Goal: Transaction & Acquisition: Book appointment/travel/reservation

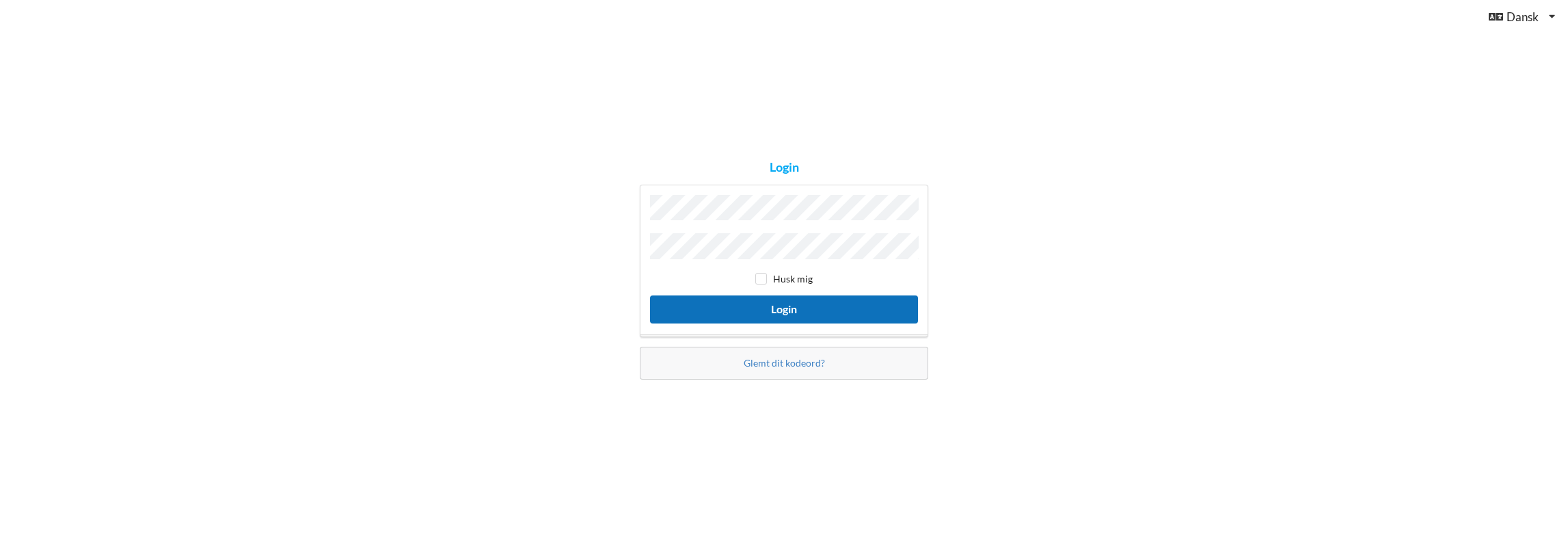
click at [808, 314] on button "Login" at bounding box center [784, 309] width 268 height 28
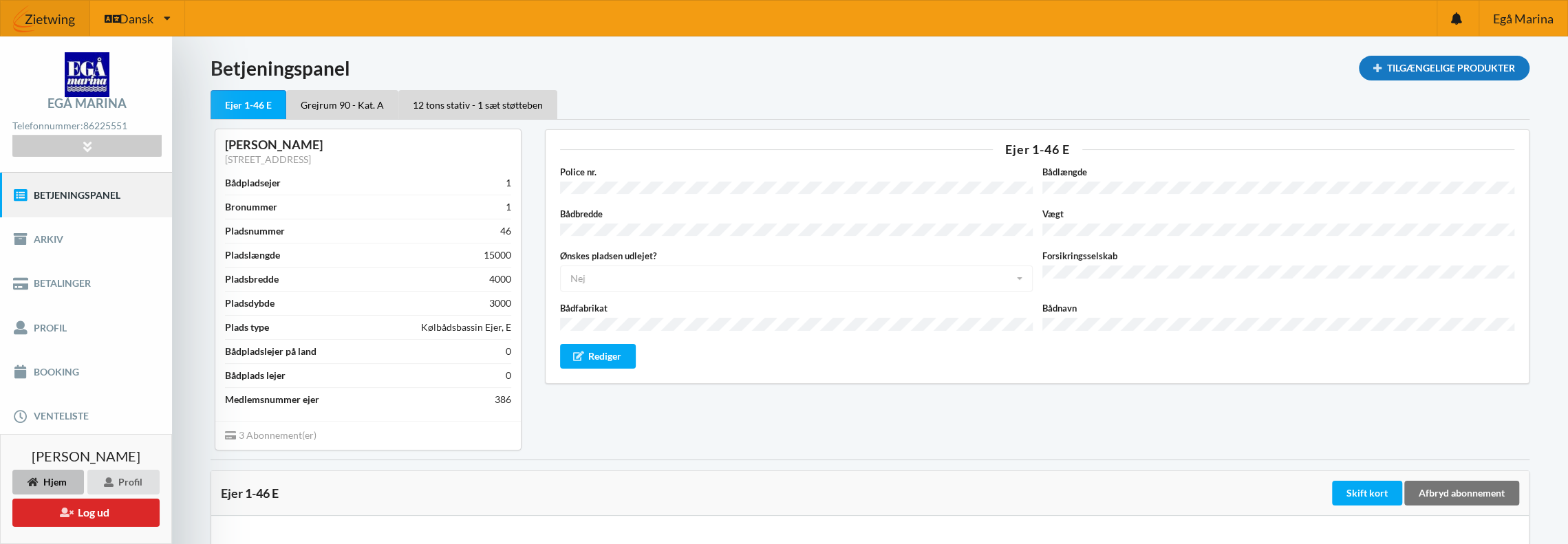
click at [1437, 75] on div "Tilgængelige Produkter" at bounding box center [1445, 68] width 171 height 25
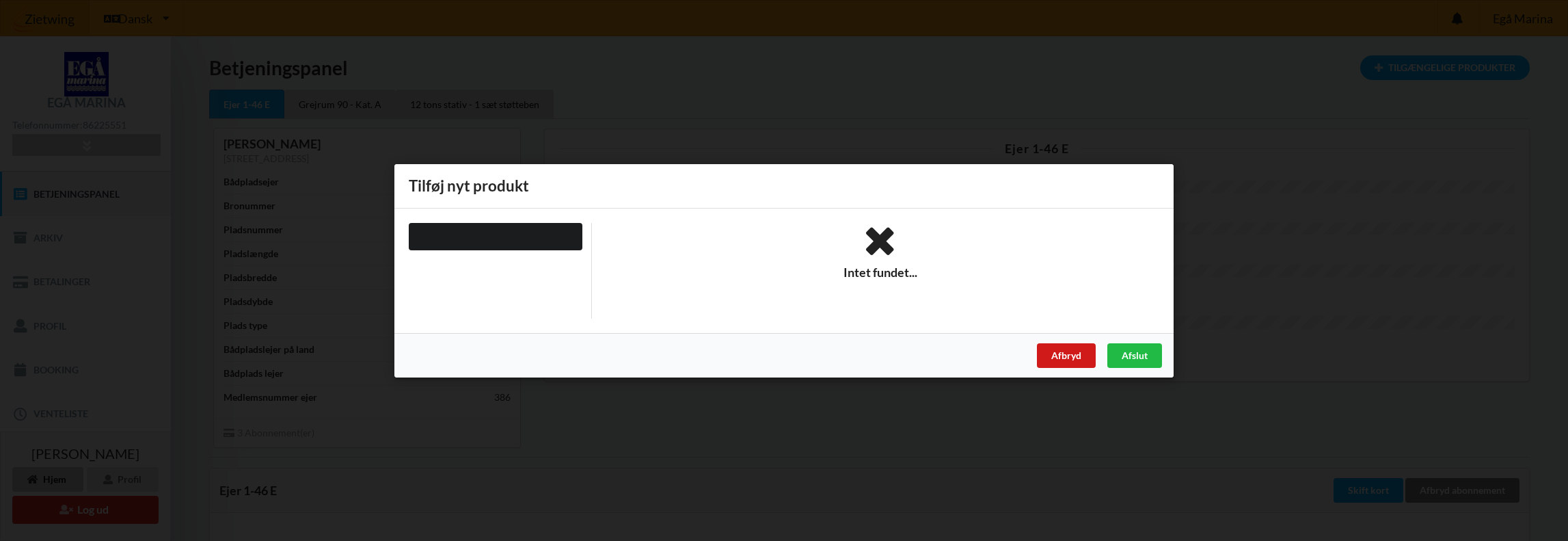
click at [1056, 363] on div "Afbryd" at bounding box center [1066, 355] width 59 height 25
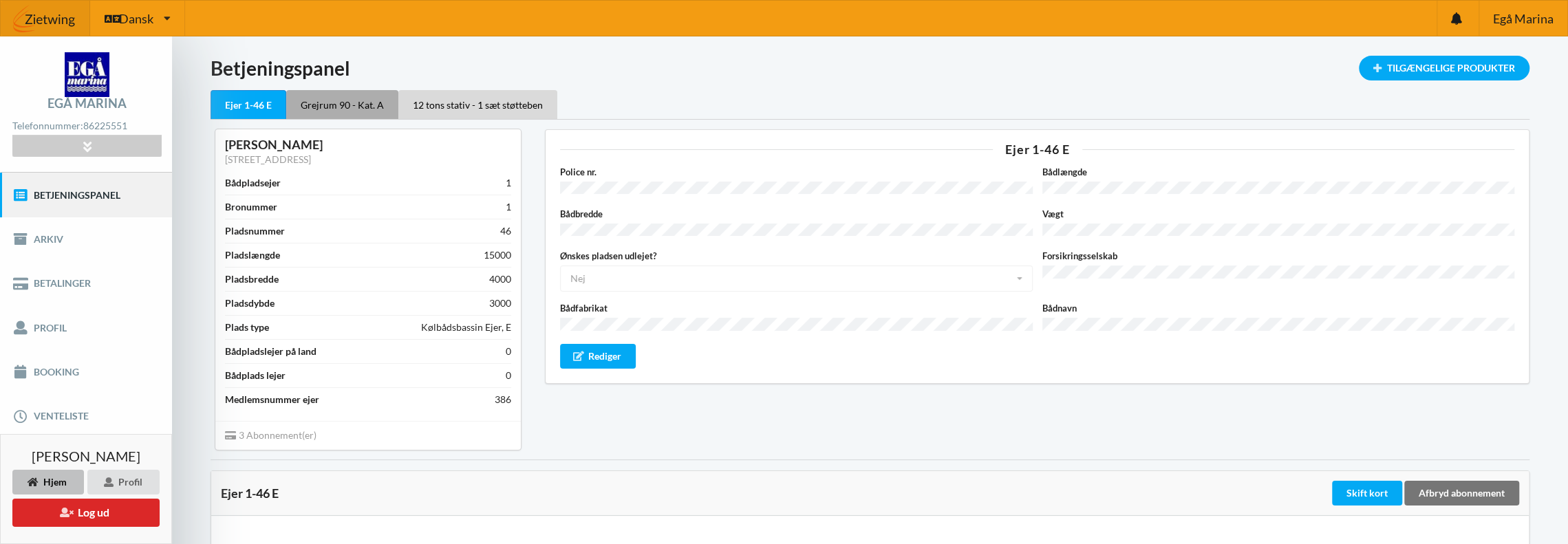
click at [322, 107] on div "Grejrum 90 - Kat. A" at bounding box center [343, 104] width 113 height 29
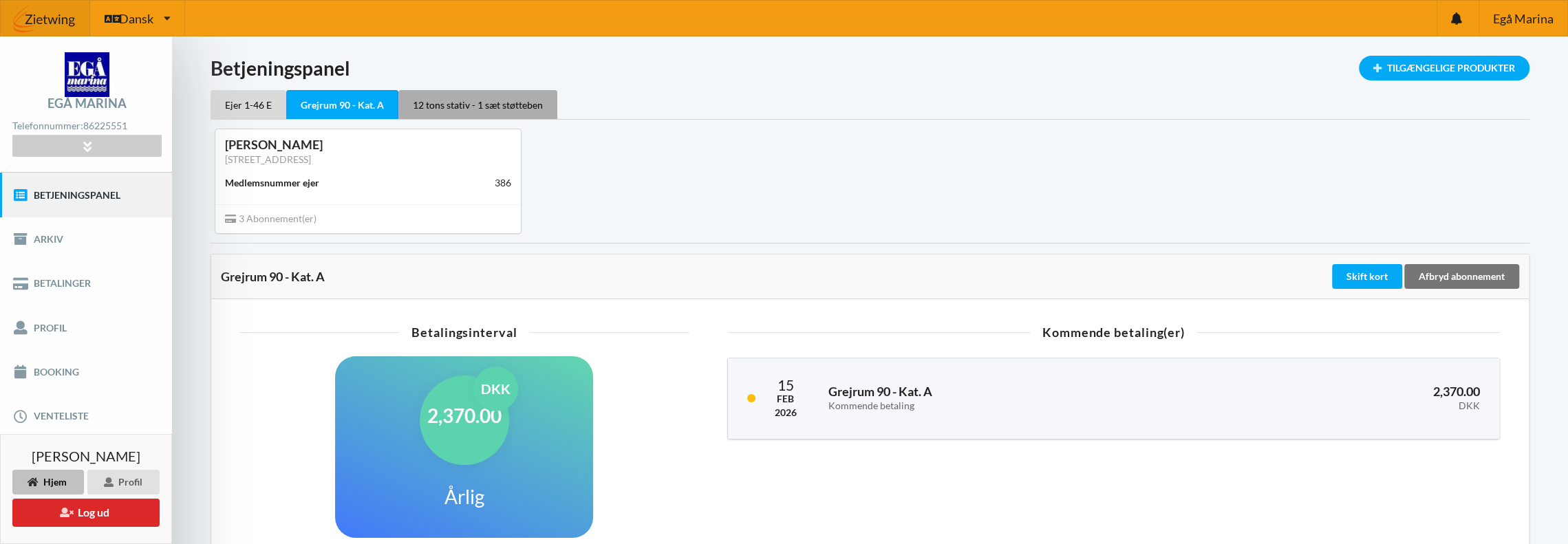
click at [444, 101] on div "12 tons stativ - 1 sæt støtteben" at bounding box center [478, 104] width 159 height 29
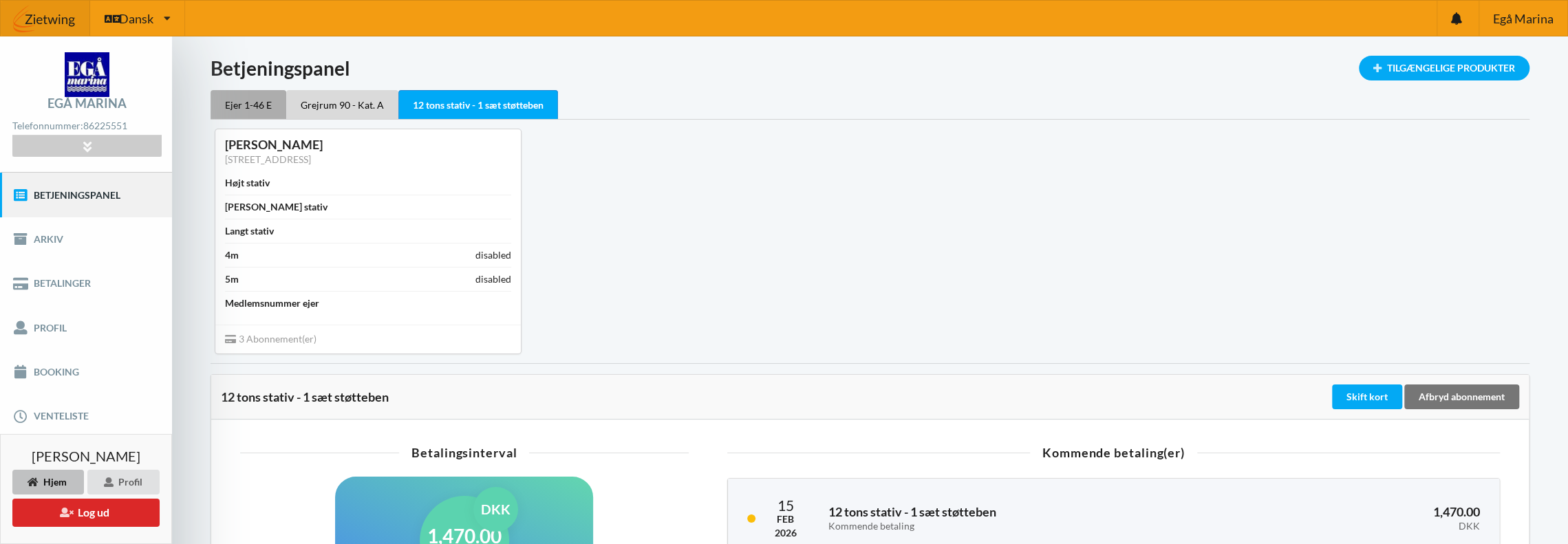
click at [261, 102] on div "Ejer 1-46 E" at bounding box center [248, 104] width 76 height 29
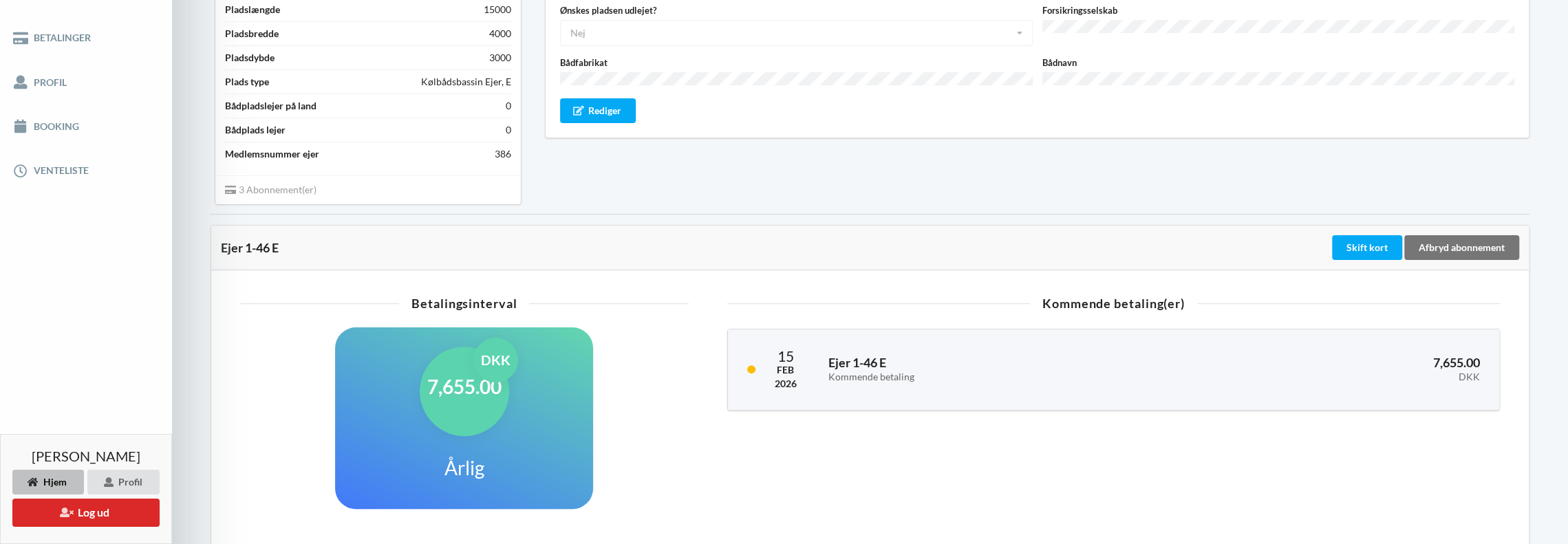
scroll to position [107, 0]
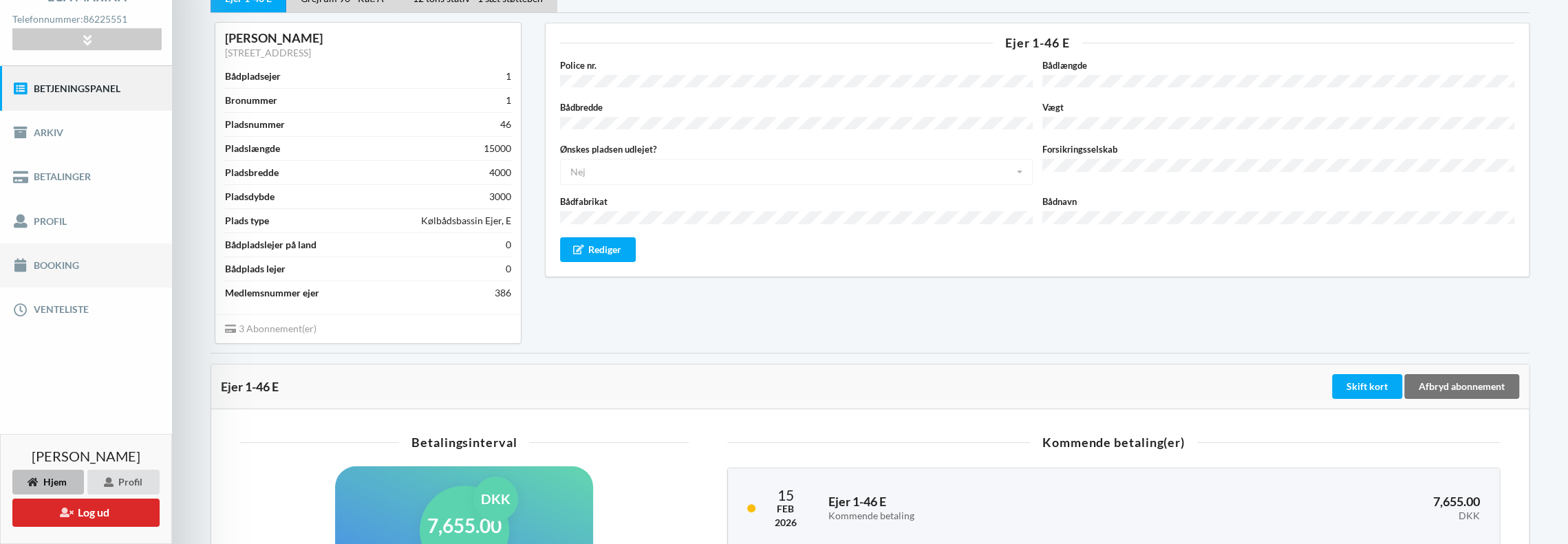
click at [54, 267] on link "Booking" at bounding box center [85, 265] width 172 height 44
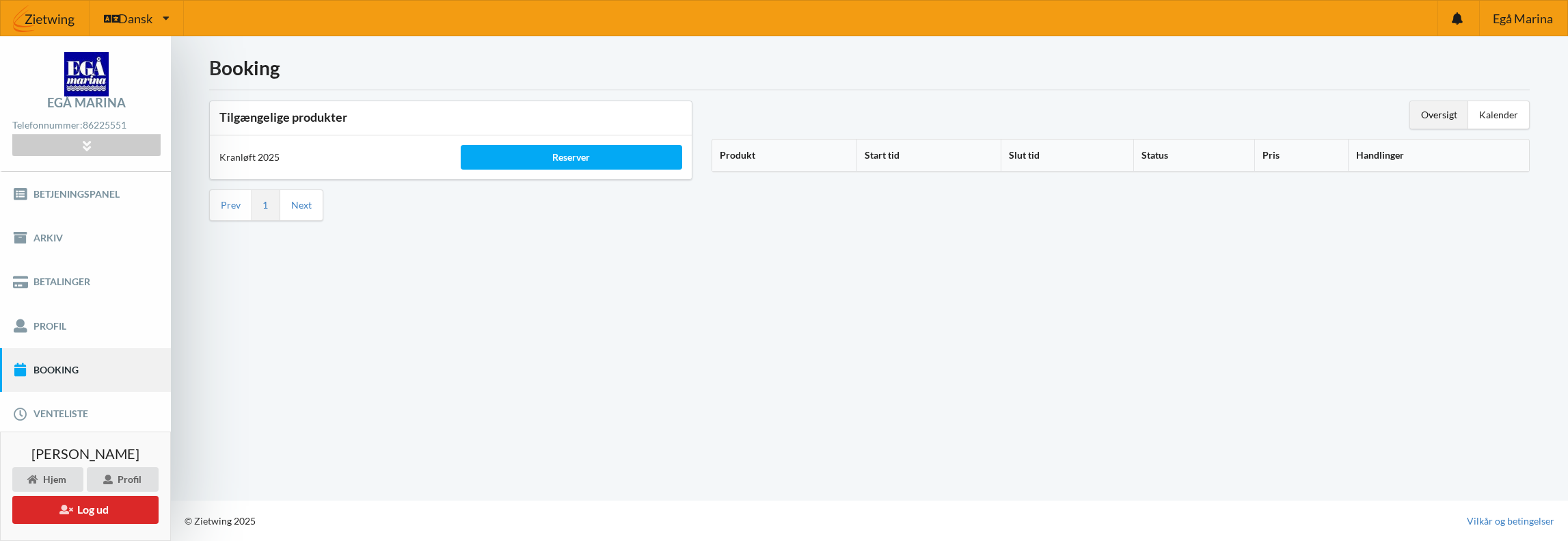
click at [1437, 115] on div "Oversigt" at bounding box center [1439, 115] width 58 height 28
click at [1445, 120] on div "Oversigt" at bounding box center [1439, 115] width 58 height 28
click at [588, 157] on div "Reserver" at bounding box center [572, 158] width 222 height 25
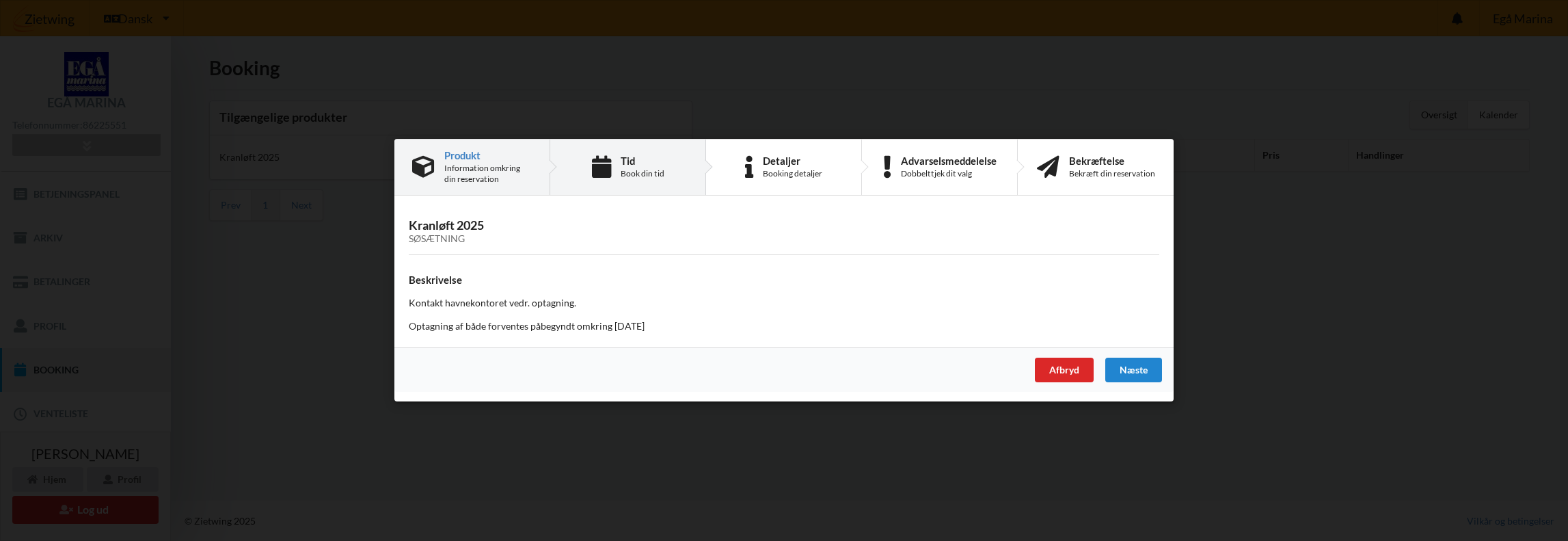
click at [641, 181] on div "Tid Book din tid" at bounding box center [628, 167] width 156 height 55
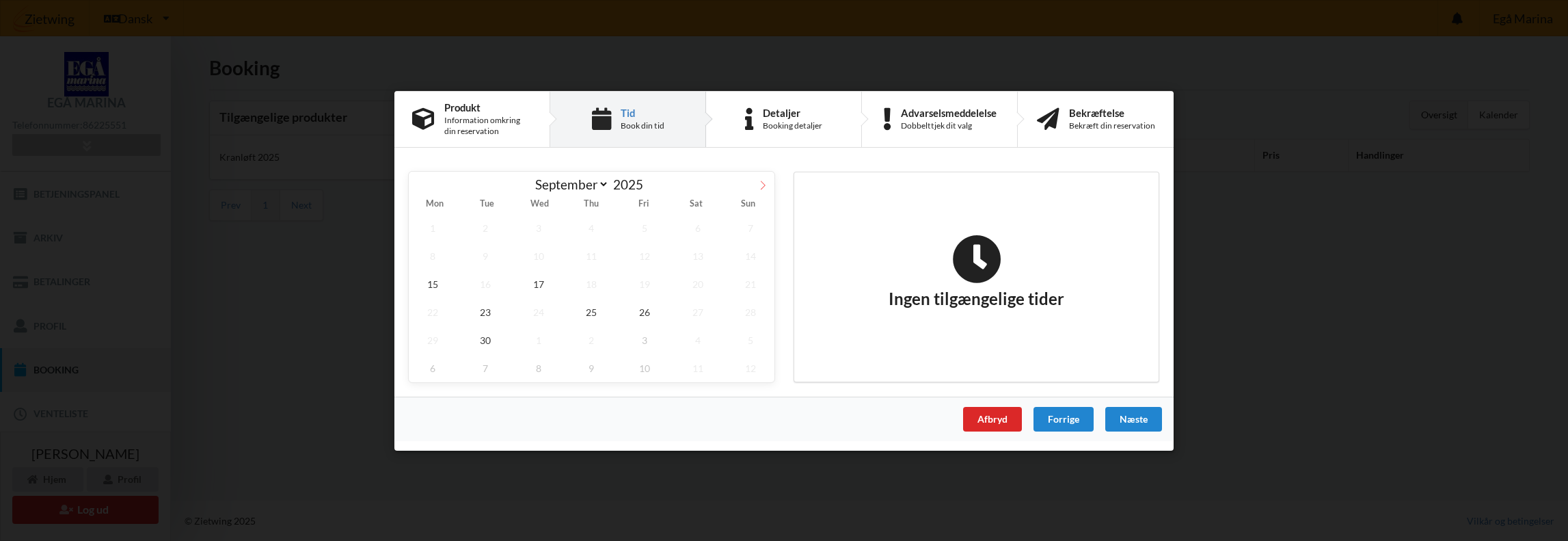
click at [763, 186] on icon at bounding box center [763, 184] width 9 height 9
select select "9"
click at [588, 346] on span "30" at bounding box center [592, 339] width 48 height 28
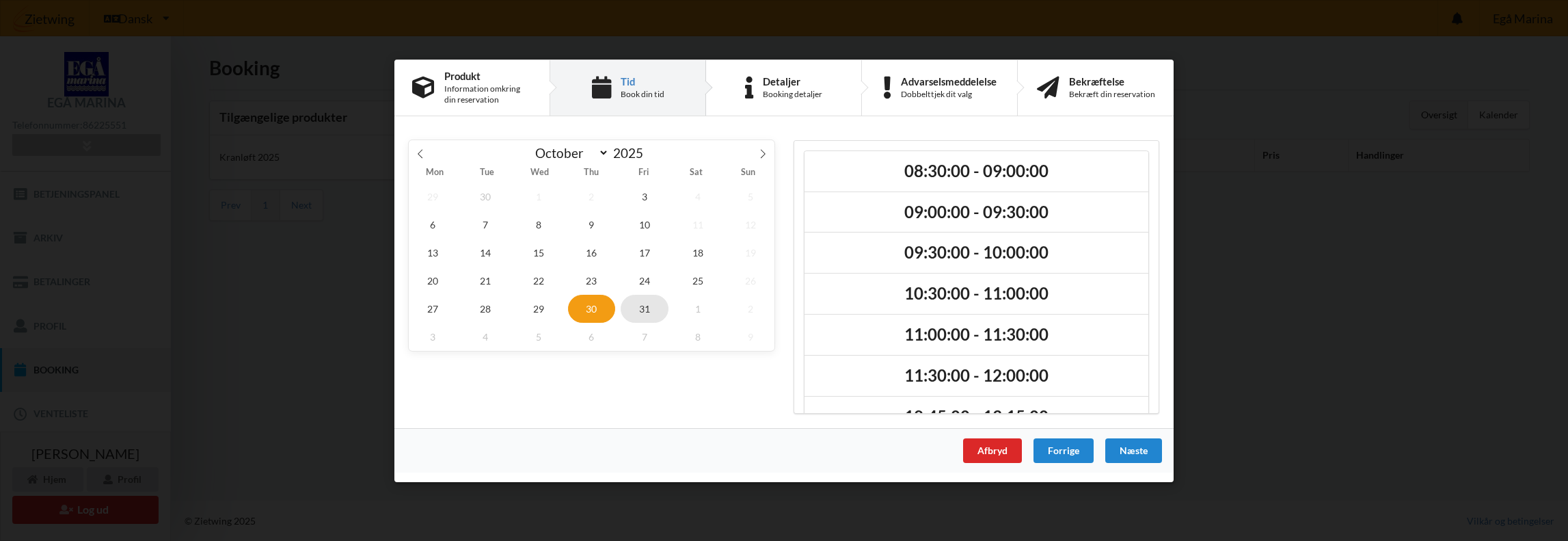
click at [641, 309] on span "31" at bounding box center [644, 308] width 48 height 28
click at [594, 304] on span "30" at bounding box center [592, 308] width 48 height 28
click at [639, 309] on span "31" at bounding box center [644, 308] width 48 height 28
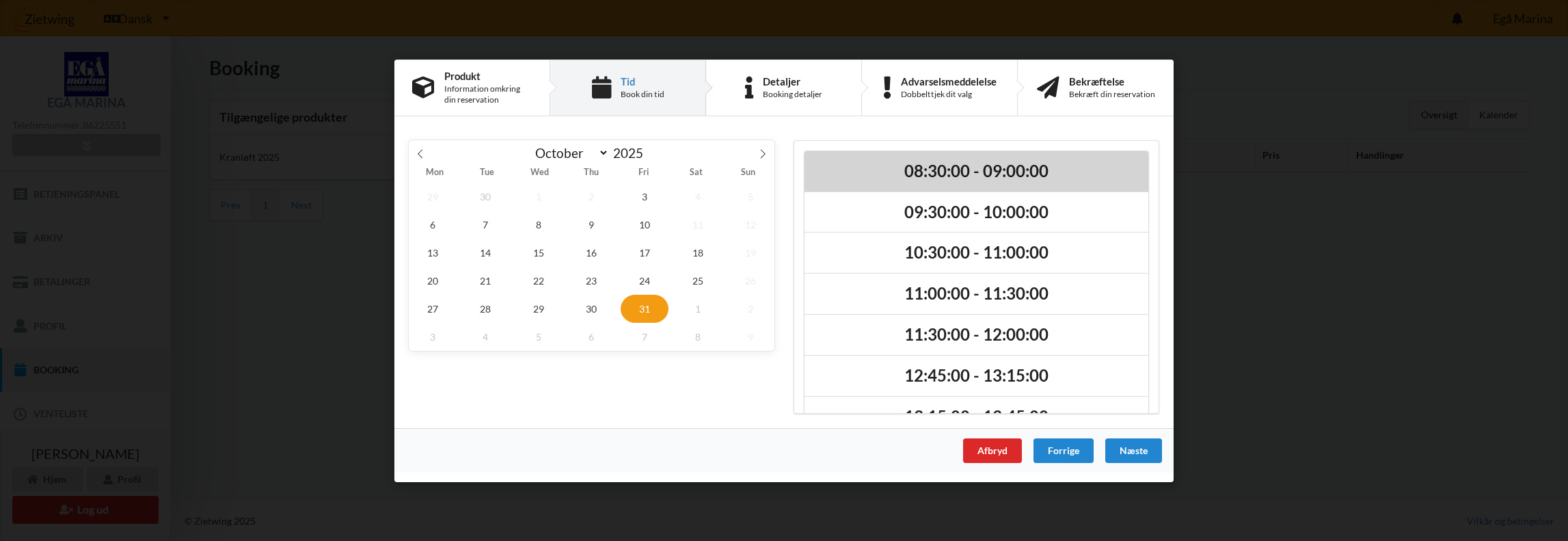
click at [979, 164] on h2 "08:30:00 - 09:00:00" at bounding box center [976, 170] width 324 height 21
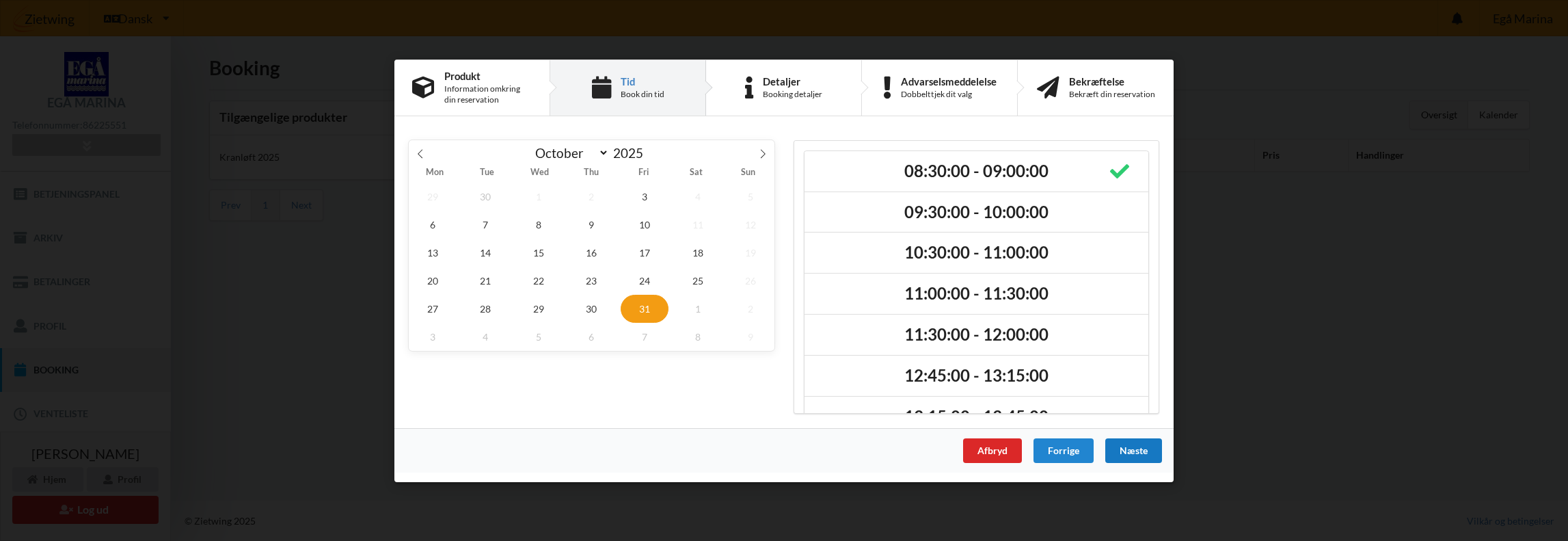
click at [1136, 448] on div "Næste" at bounding box center [1133, 450] width 57 height 25
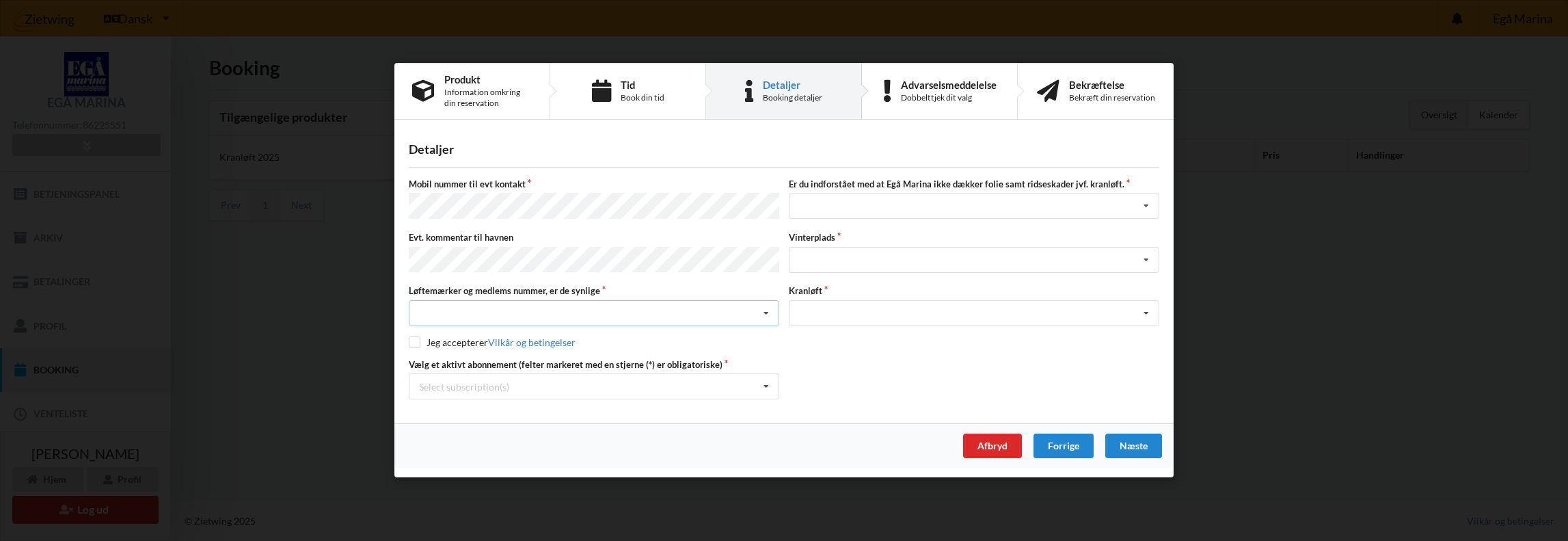
click at [765, 314] on icon at bounding box center [766, 313] width 20 height 25
click at [545, 361] on div "Ja, mine mærker er synlige og intakte" at bounding box center [594, 363] width 369 height 25
click at [417, 343] on input "checkbox" at bounding box center [414, 342] width 12 height 12
checkbox input "true"
click at [1146, 259] on icon at bounding box center [1146, 260] width 20 height 25
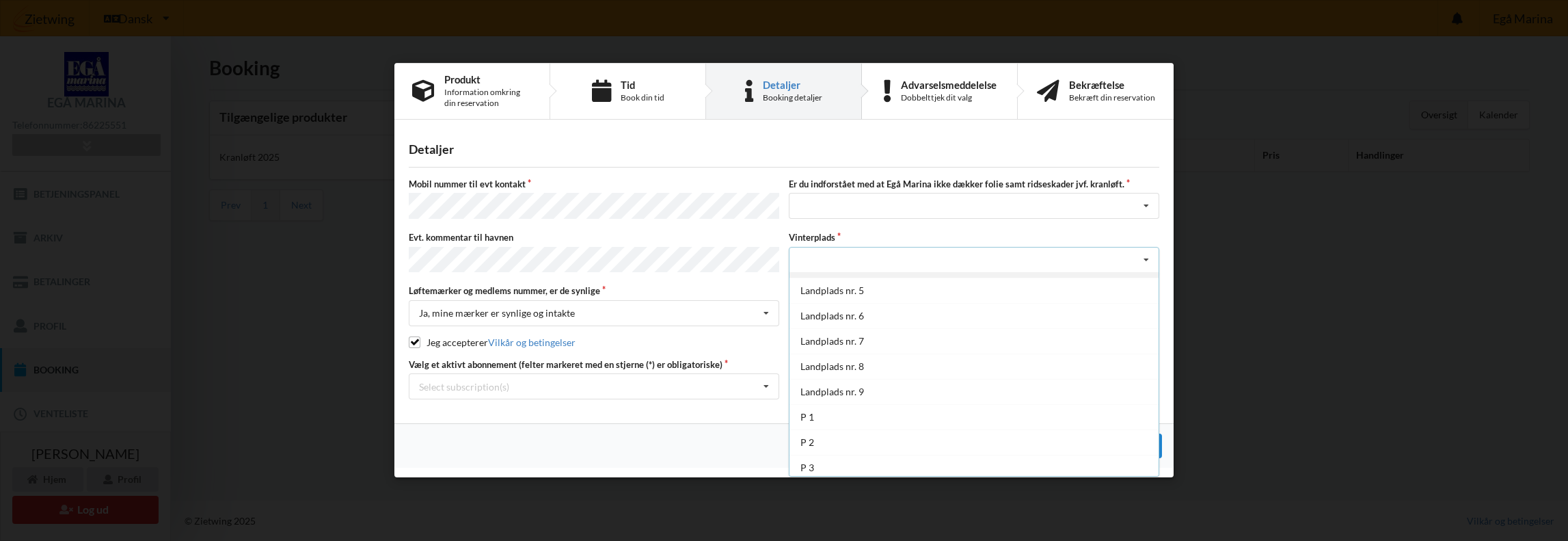
scroll to position [97, 0]
click at [806, 411] on div "P 1" at bounding box center [974, 416] width 369 height 25
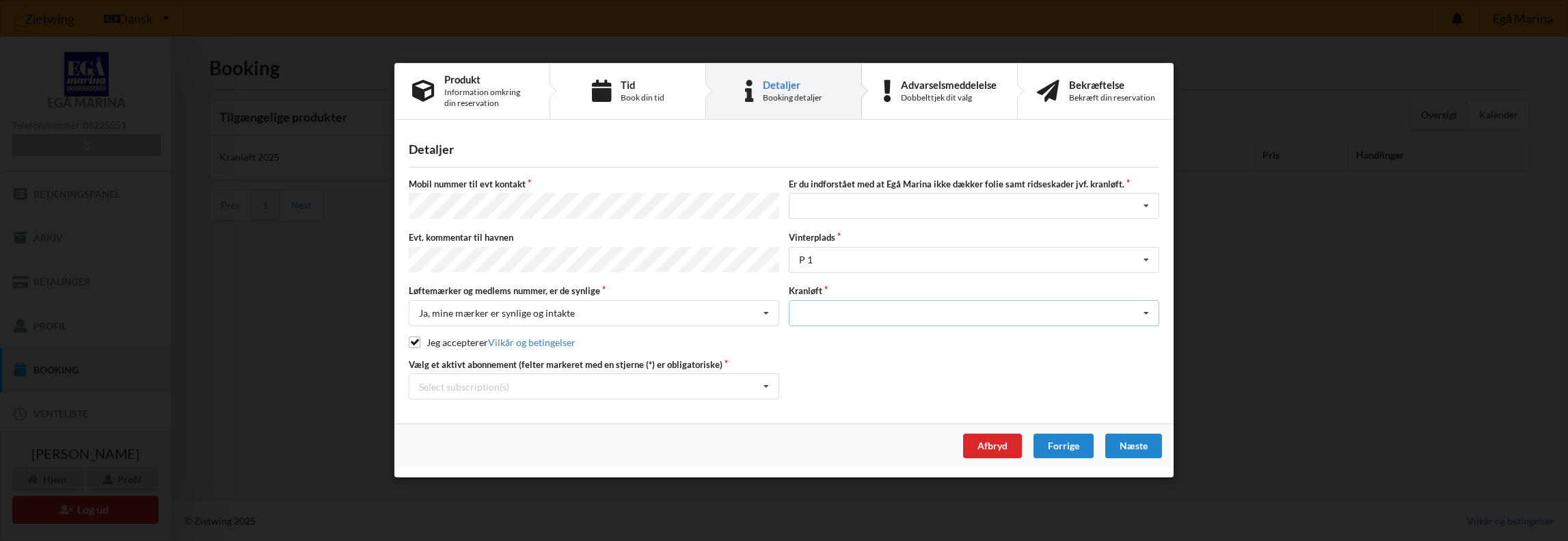
click at [1146, 313] on icon at bounding box center [1146, 313] width 20 height 25
click at [824, 340] on div "Optagning" at bounding box center [974, 338] width 369 height 25
click at [771, 383] on icon at bounding box center [766, 387] width 20 height 25
click at [537, 408] on div "* 12 tons stativ - 1 sæt støtteben" at bounding box center [594, 412] width 369 height 25
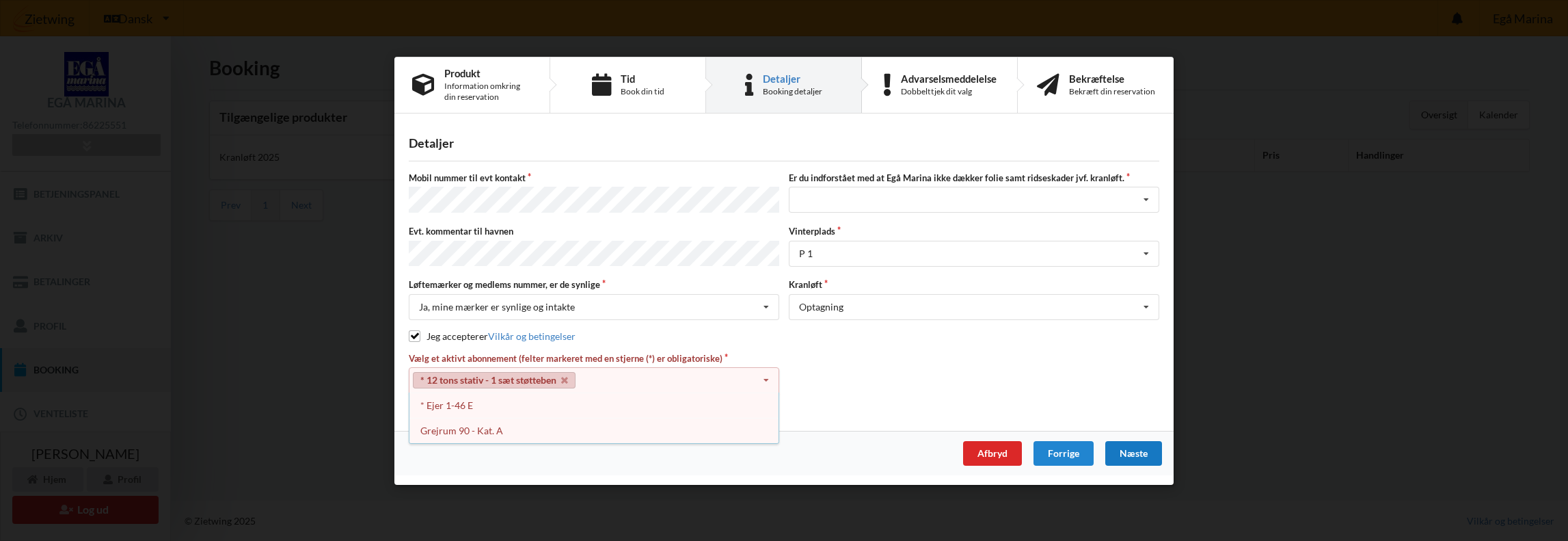
click at [1137, 454] on div "Næste" at bounding box center [1133, 453] width 57 height 25
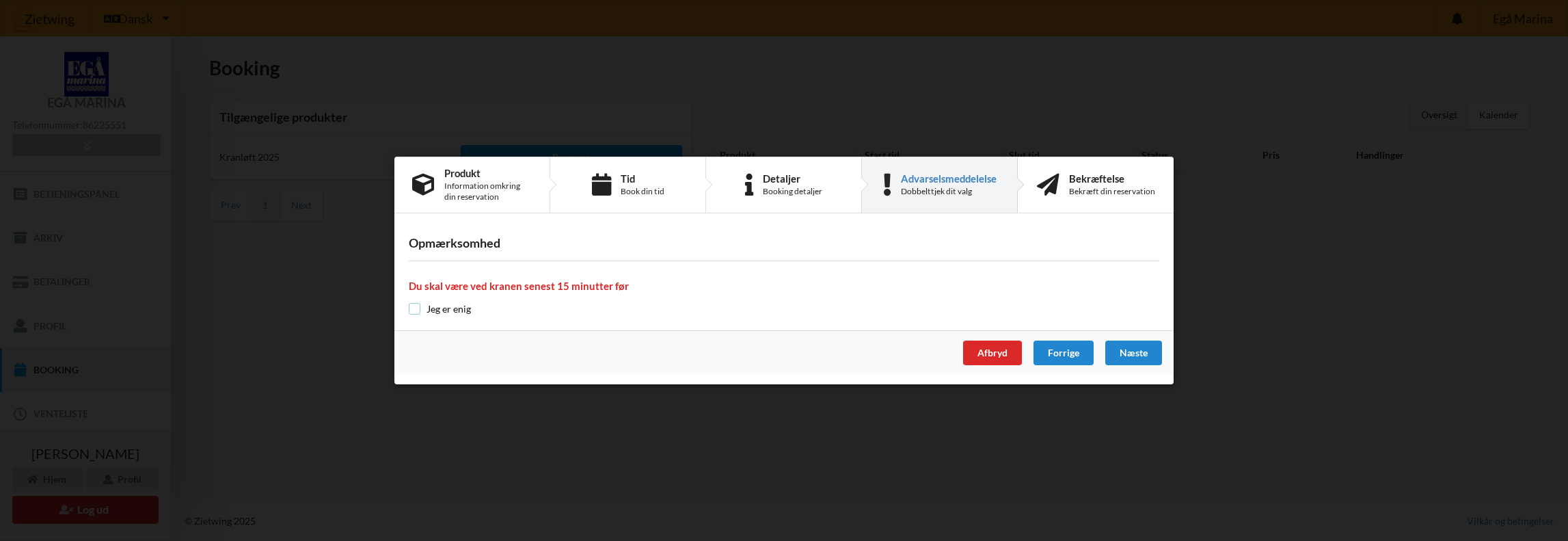
click at [419, 312] on input "checkbox" at bounding box center [414, 309] width 12 height 12
checkbox input "true"
click at [1142, 358] on div "Næste" at bounding box center [1133, 353] width 57 height 25
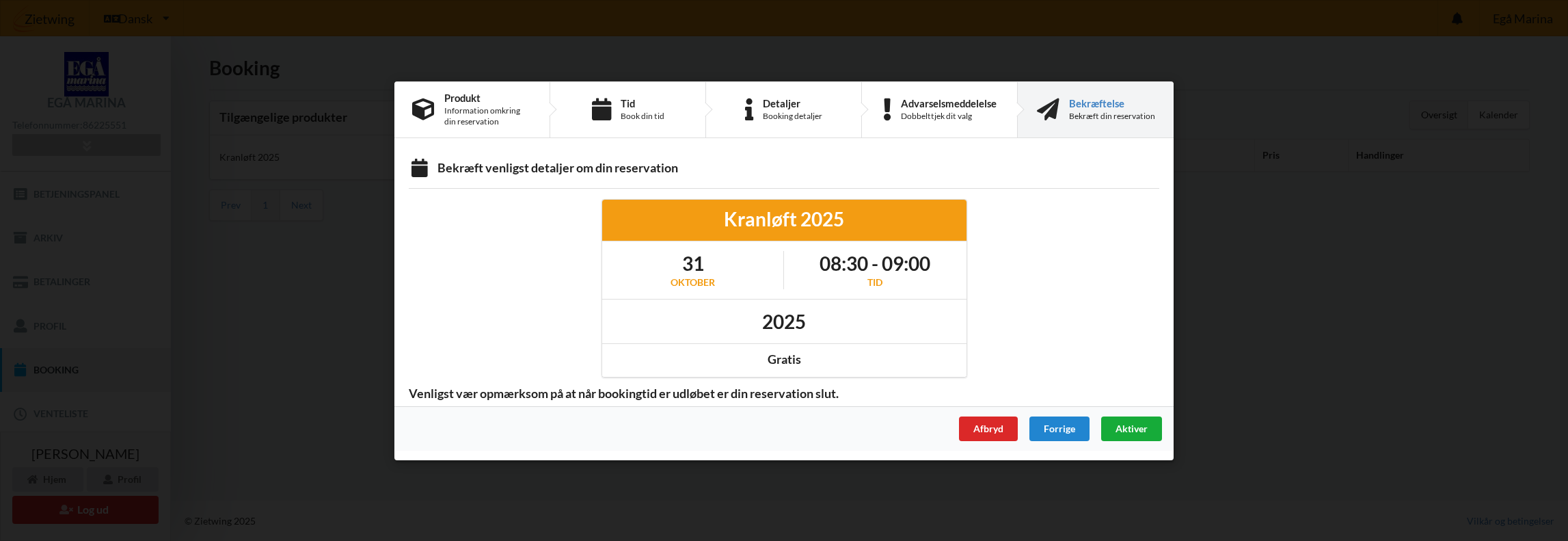
click at [1134, 430] on span "Aktiver" at bounding box center [1131, 428] width 32 height 12
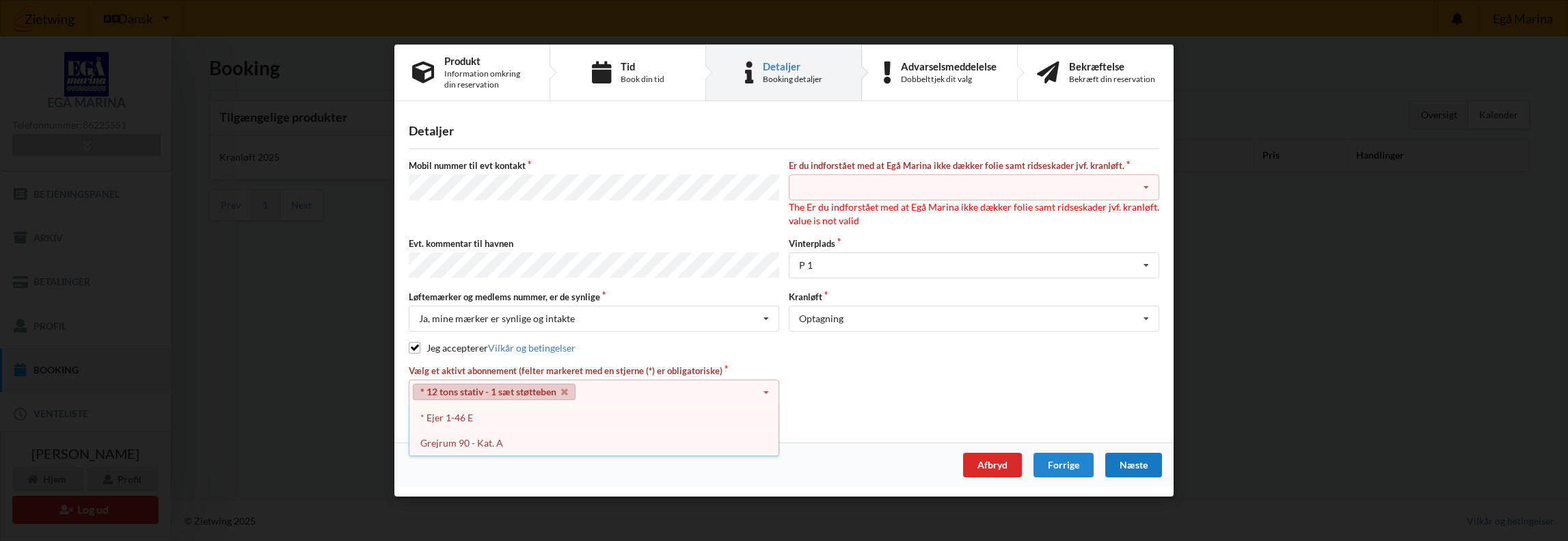
click at [1144, 188] on icon at bounding box center [1146, 187] width 20 height 25
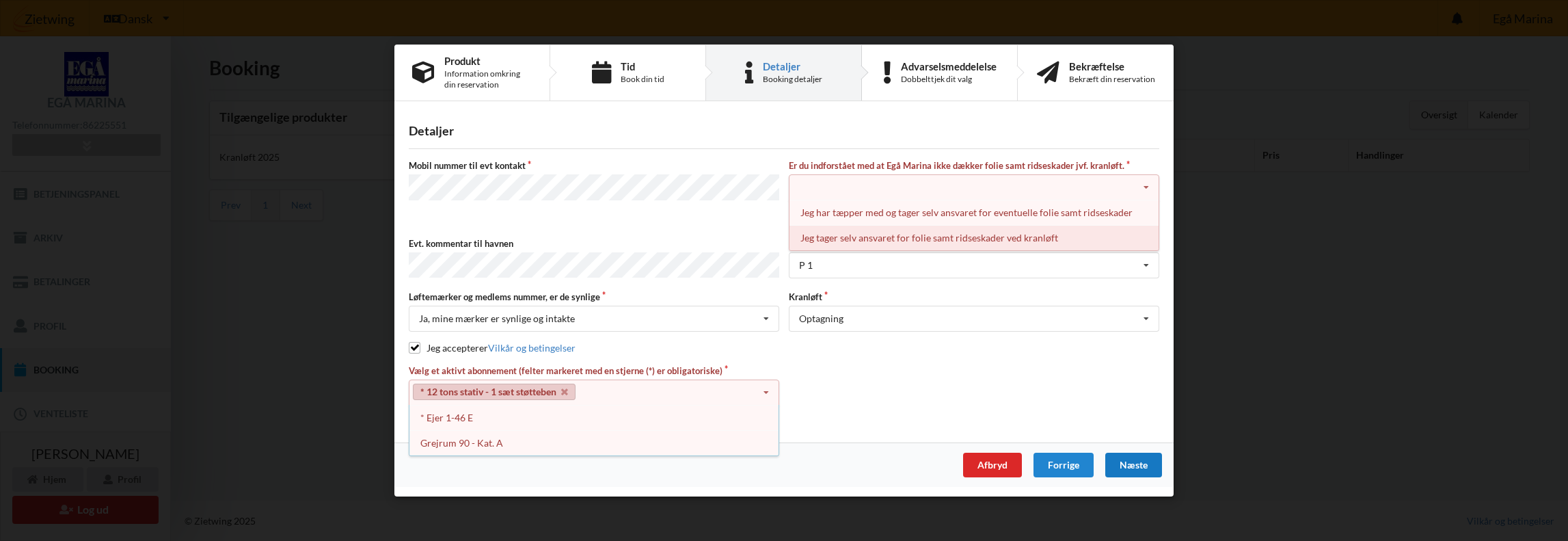
click at [842, 243] on div "Jeg tager selv ansvaret for folie samt ridseskader ved kranløft" at bounding box center [974, 237] width 369 height 25
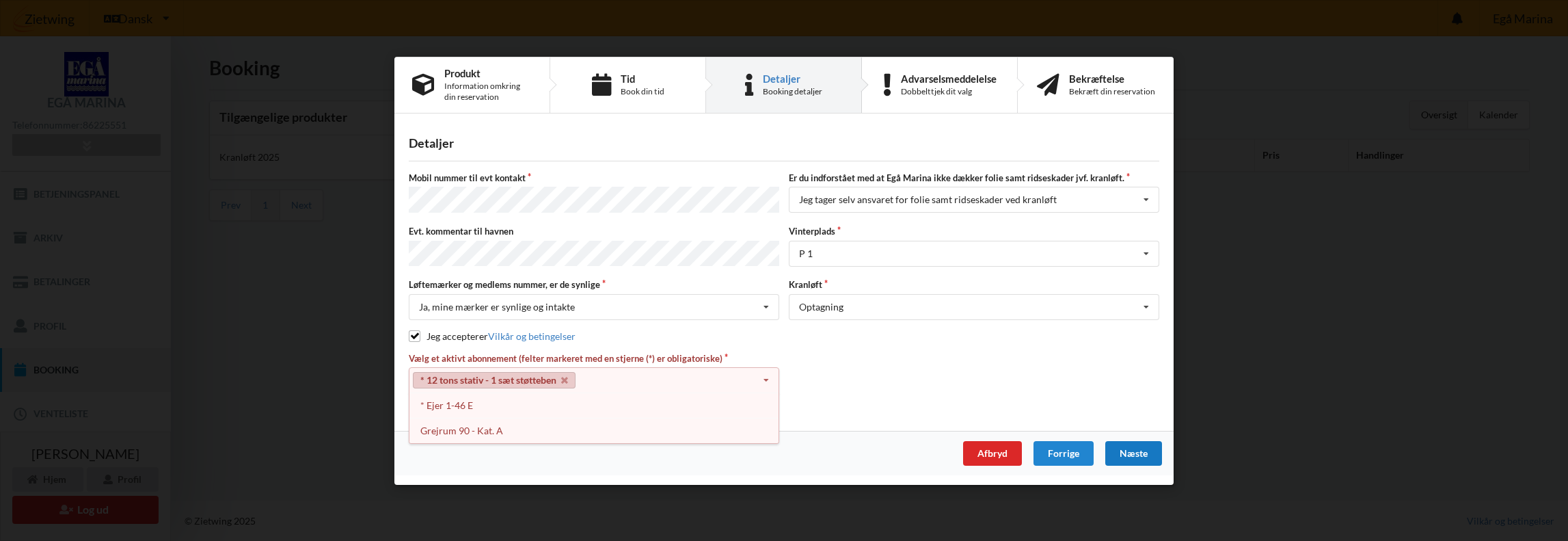
click at [535, 379] on link "* 12 tons stativ - 1 sæt støtteben" at bounding box center [494, 379] width 163 height 17
click at [1131, 448] on div "Næste" at bounding box center [1133, 453] width 57 height 25
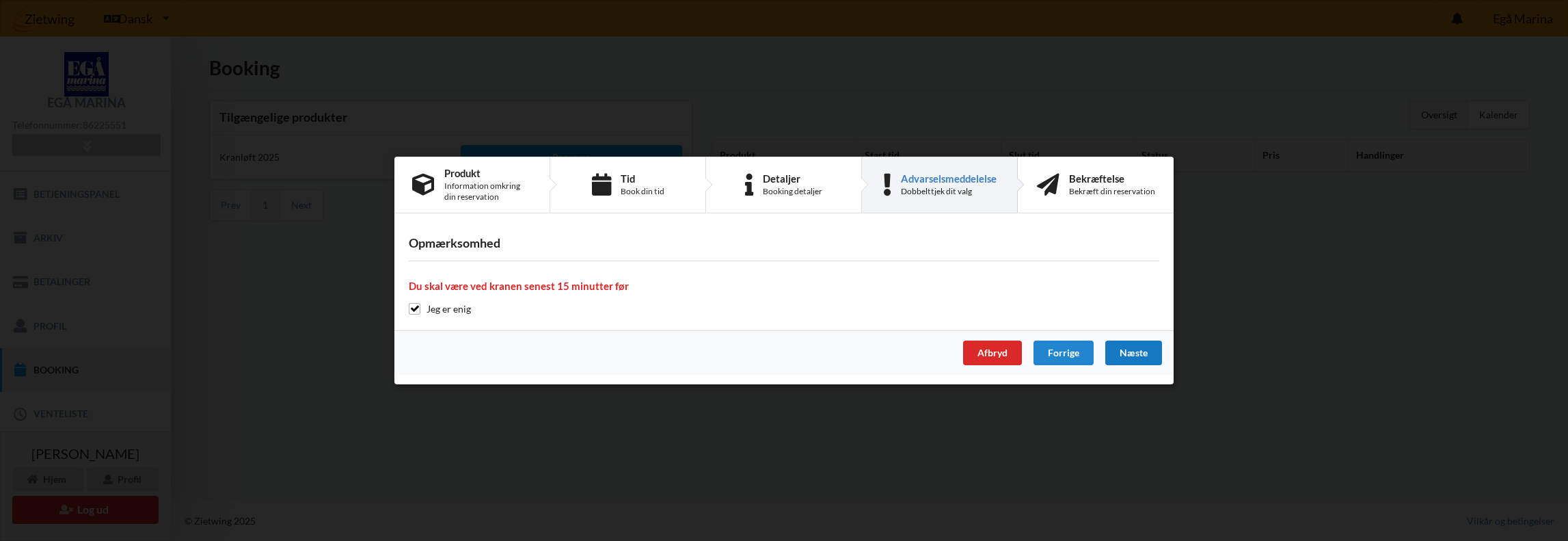
click at [1135, 352] on div "Næste" at bounding box center [1133, 353] width 57 height 25
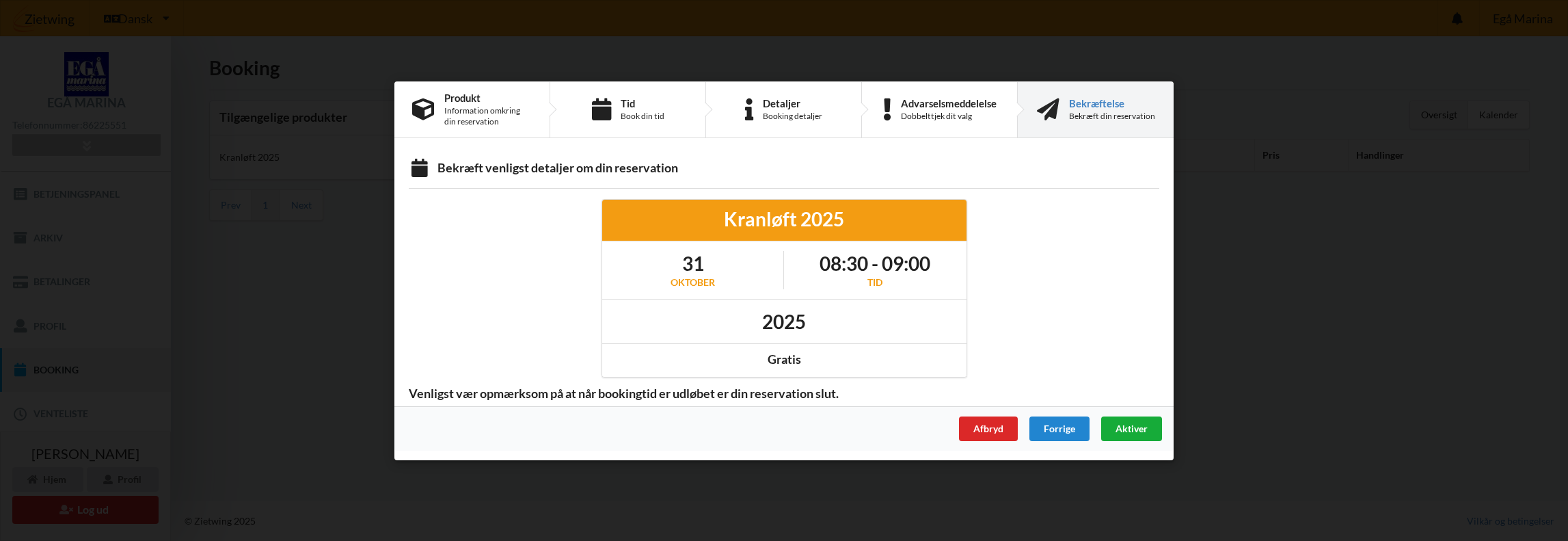
click at [1136, 433] on div "Aktiver" at bounding box center [1131, 428] width 61 height 25
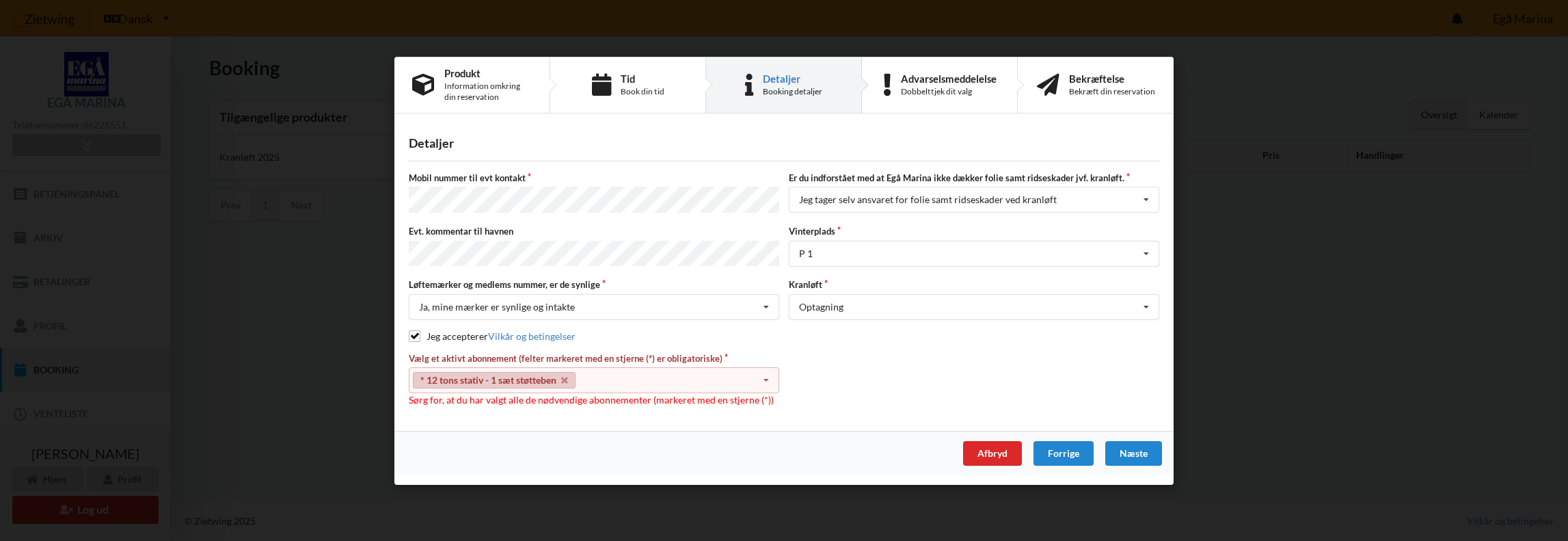
click at [768, 377] on icon at bounding box center [766, 381] width 20 height 25
click at [463, 382] on link "* 12 tons stativ - 1 sæt støtteben" at bounding box center [494, 379] width 163 height 17
click at [461, 373] on link "* 12 tons stativ - 1 sæt støtteben" at bounding box center [494, 379] width 163 height 17
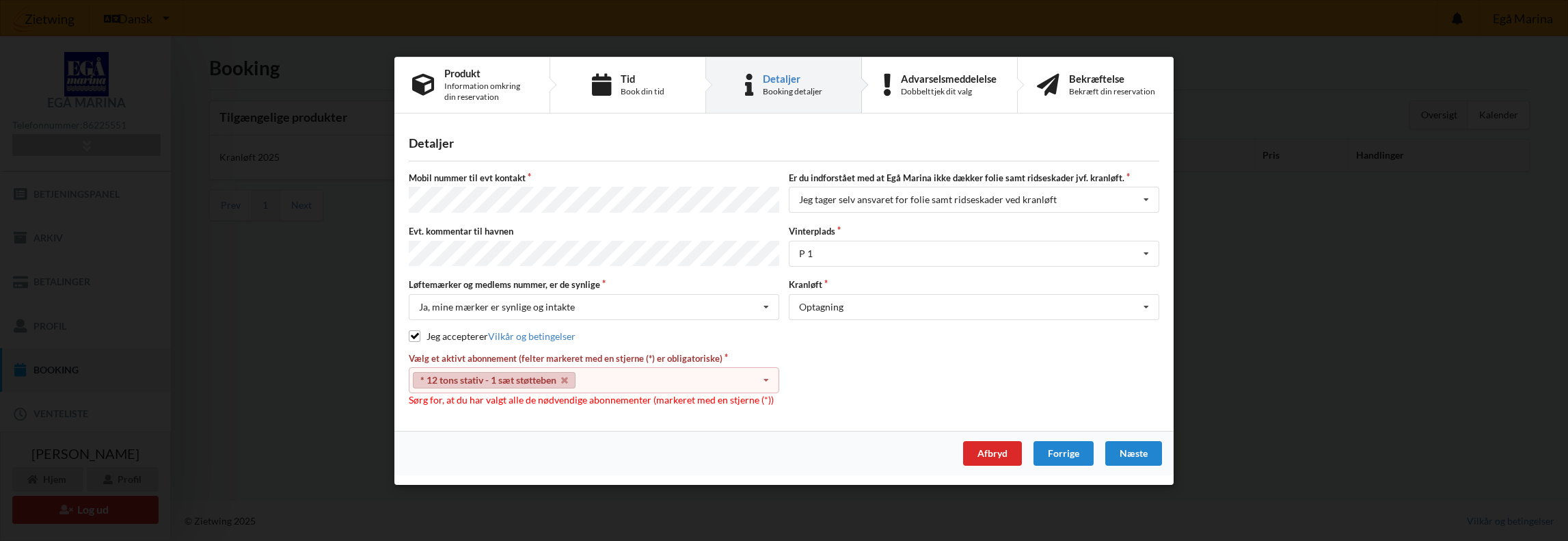
click at [461, 373] on link "* 12 tons stativ - 1 sæt støtteben" at bounding box center [494, 379] width 163 height 17
click at [461, 373] on link "* 12 tons stativ - 1 sæt støtteben" at bounding box center [494, 379] width 163 height 17
click at [433, 384] on link "* 12 tons stativ - 1 sæt støtteben" at bounding box center [494, 379] width 163 height 17
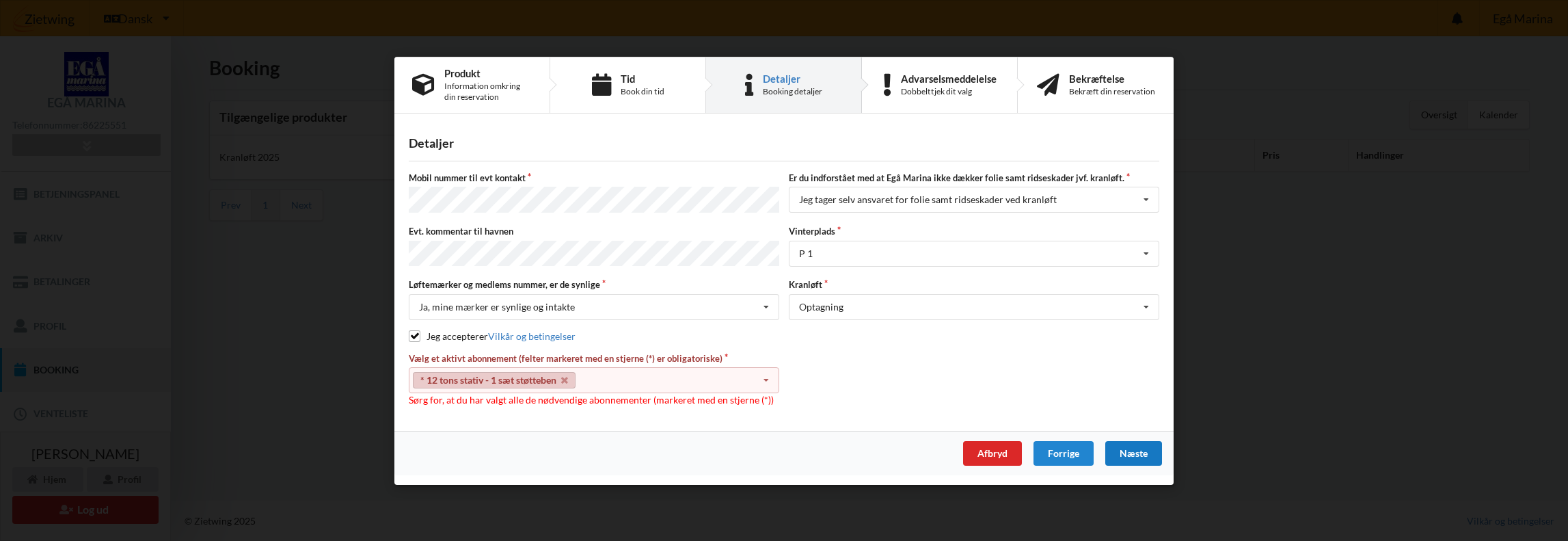
click at [1143, 450] on div "Næste" at bounding box center [1133, 453] width 57 height 25
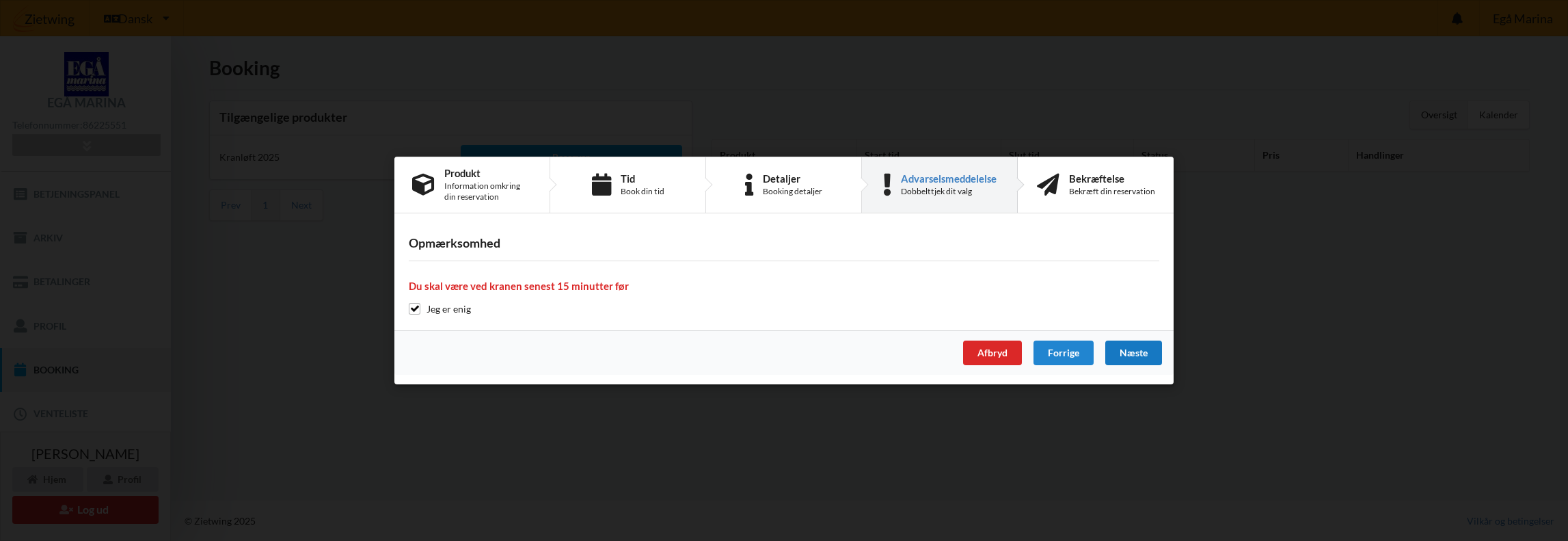
click at [1138, 349] on div "Næste" at bounding box center [1133, 353] width 57 height 25
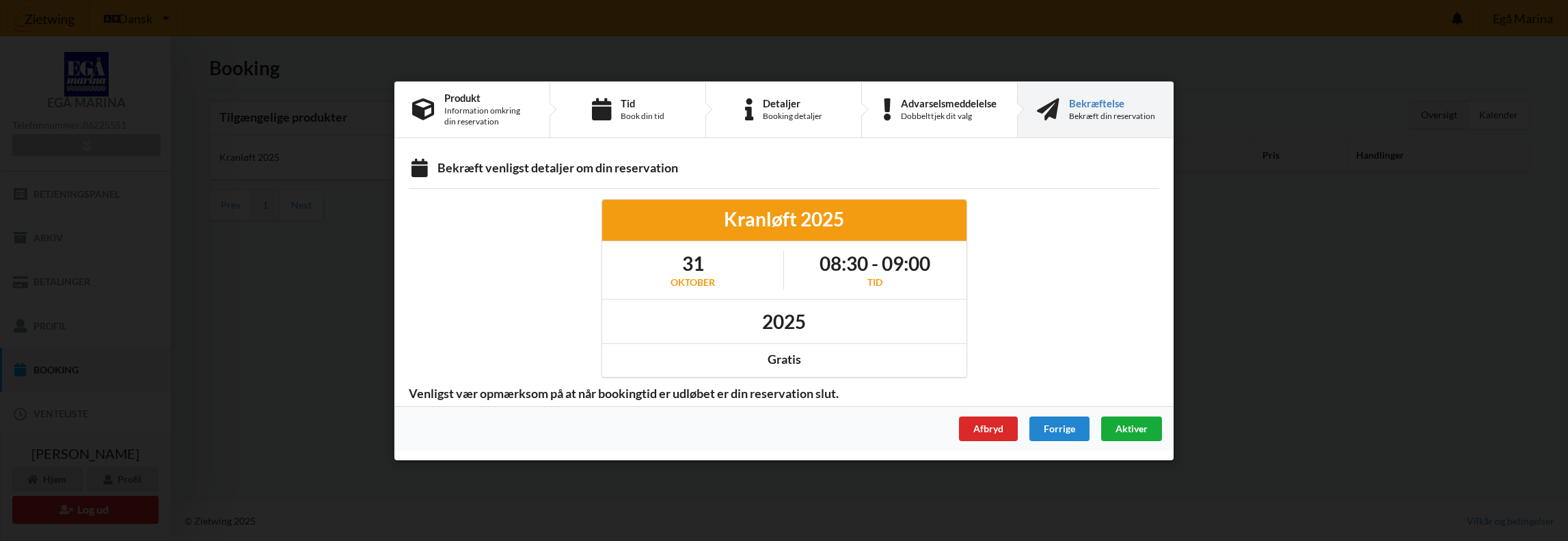
click at [1133, 431] on span "Aktiver" at bounding box center [1131, 428] width 32 height 12
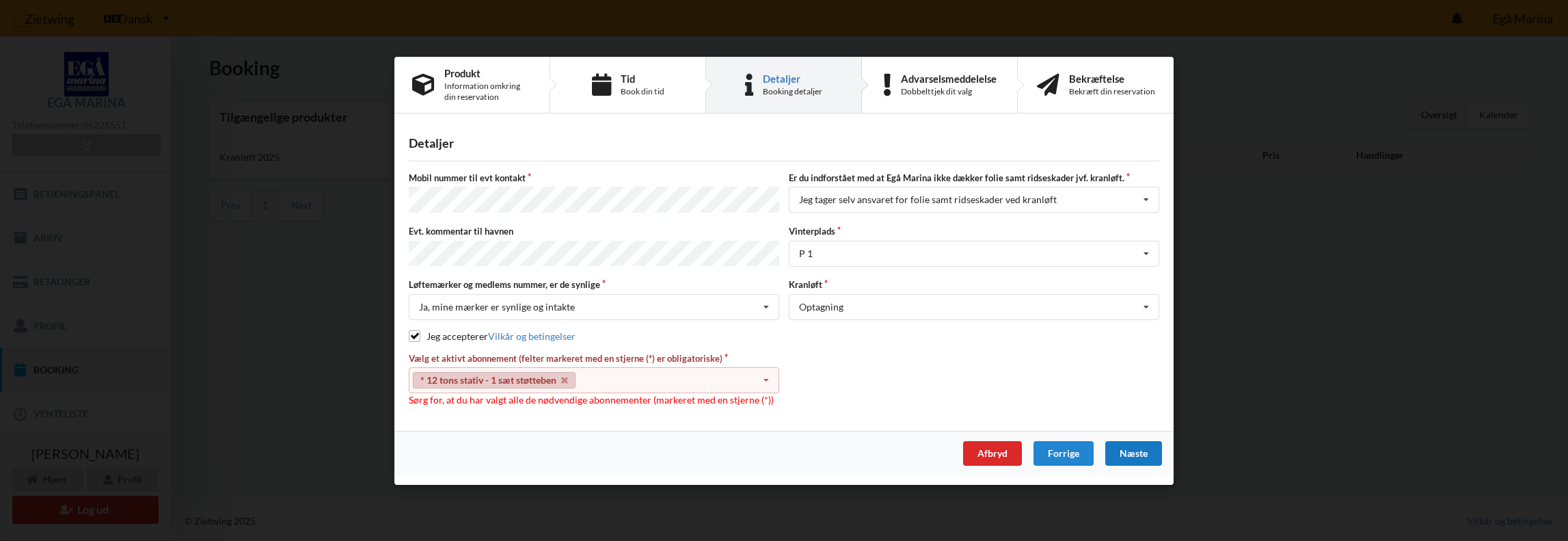
click at [547, 375] on link "* 12 tons stativ - 1 sæt støtteben" at bounding box center [494, 379] width 163 height 17
click at [483, 98] on div "Information omkring din reservation" at bounding box center [488, 91] width 88 height 22
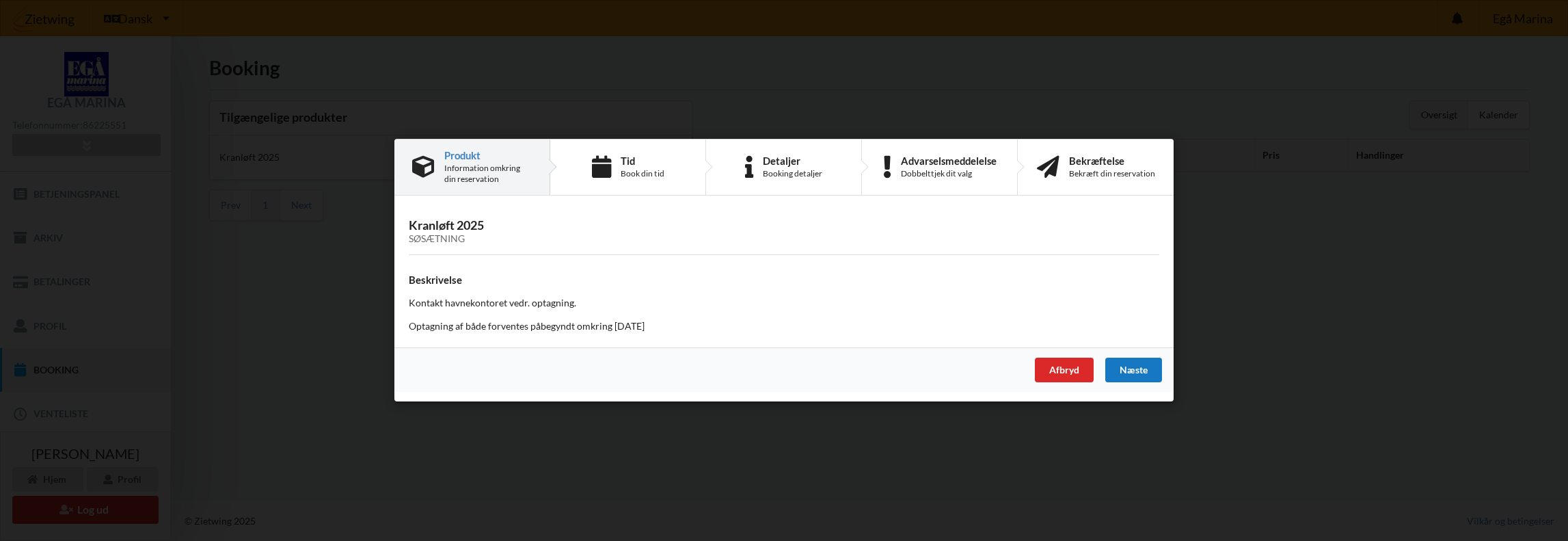
click at [1123, 370] on div "Næste" at bounding box center [1133, 371] width 57 height 25
select select "9"
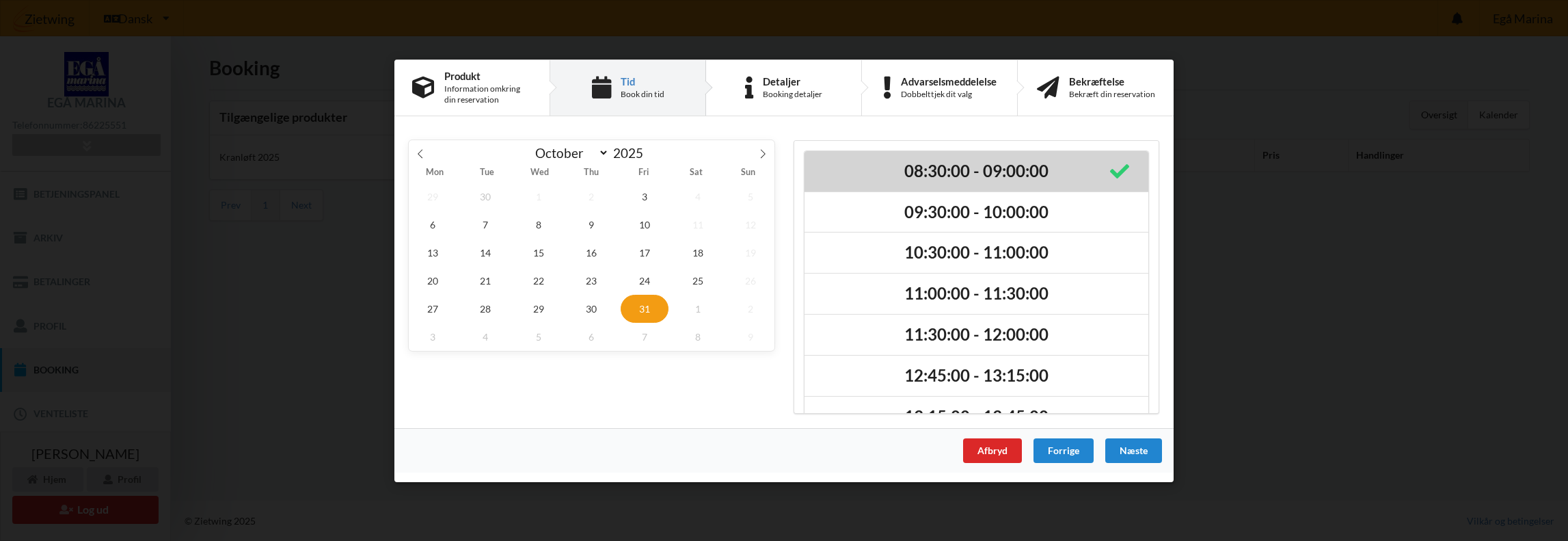
click at [953, 168] on h2 "08:30:00 - 09:00:00" at bounding box center [976, 170] width 324 height 21
click at [982, 182] on div "08:30:00 - 09:00:00" at bounding box center [977, 171] width 344 height 41
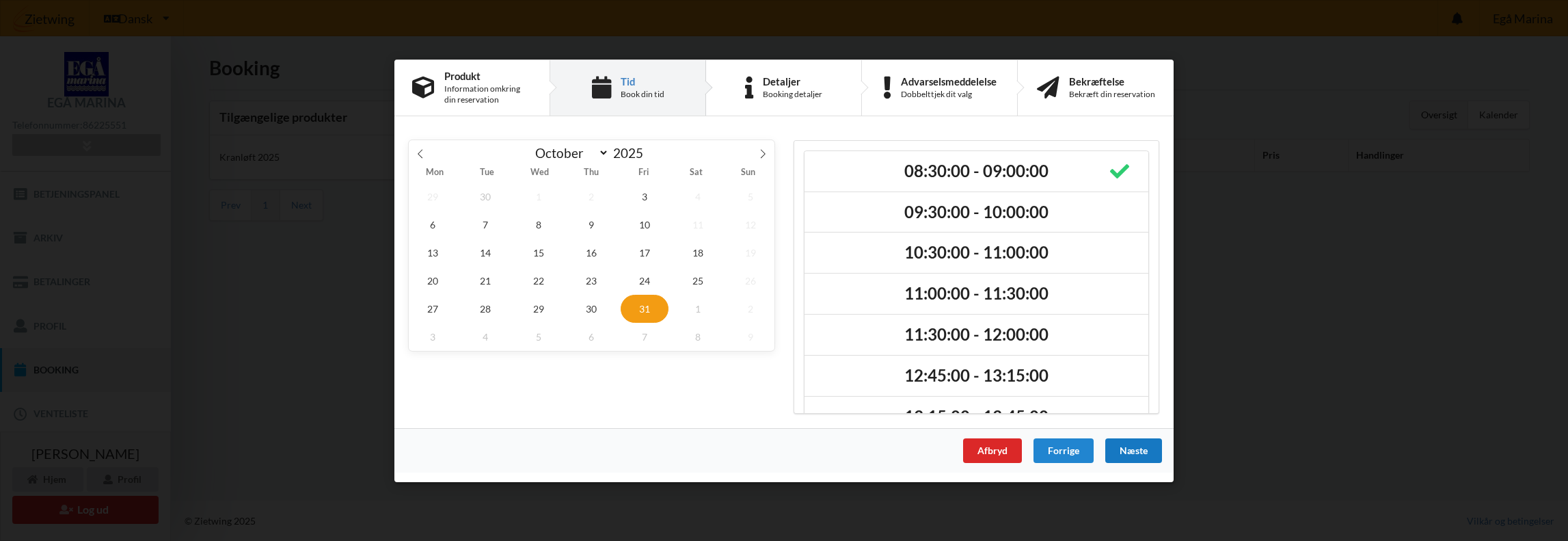
click at [1132, 451] on div "Næste" at bounding box center [1133, 450] width 57 height 25
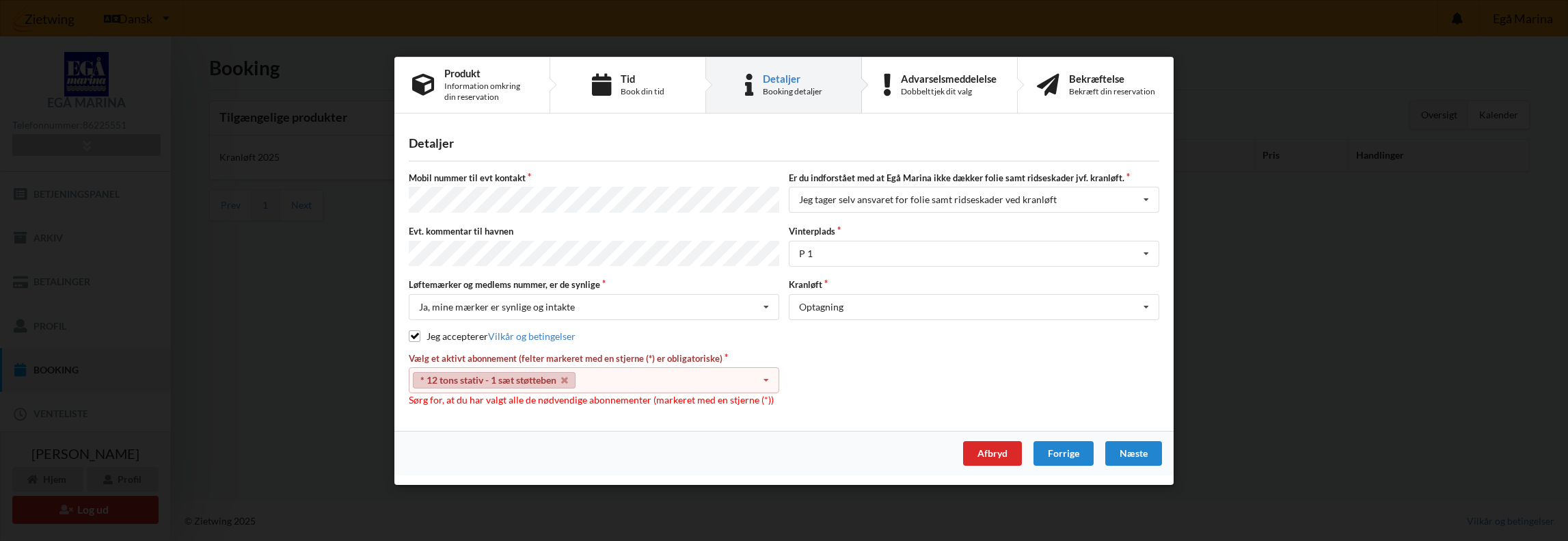
click at [761, 380] on icon at bounding box center [766, 381] width 20 height 25
click at [461, 411] on div "* Ejer 1-46 E" at bounding box center [594, 405] width 369 height 25
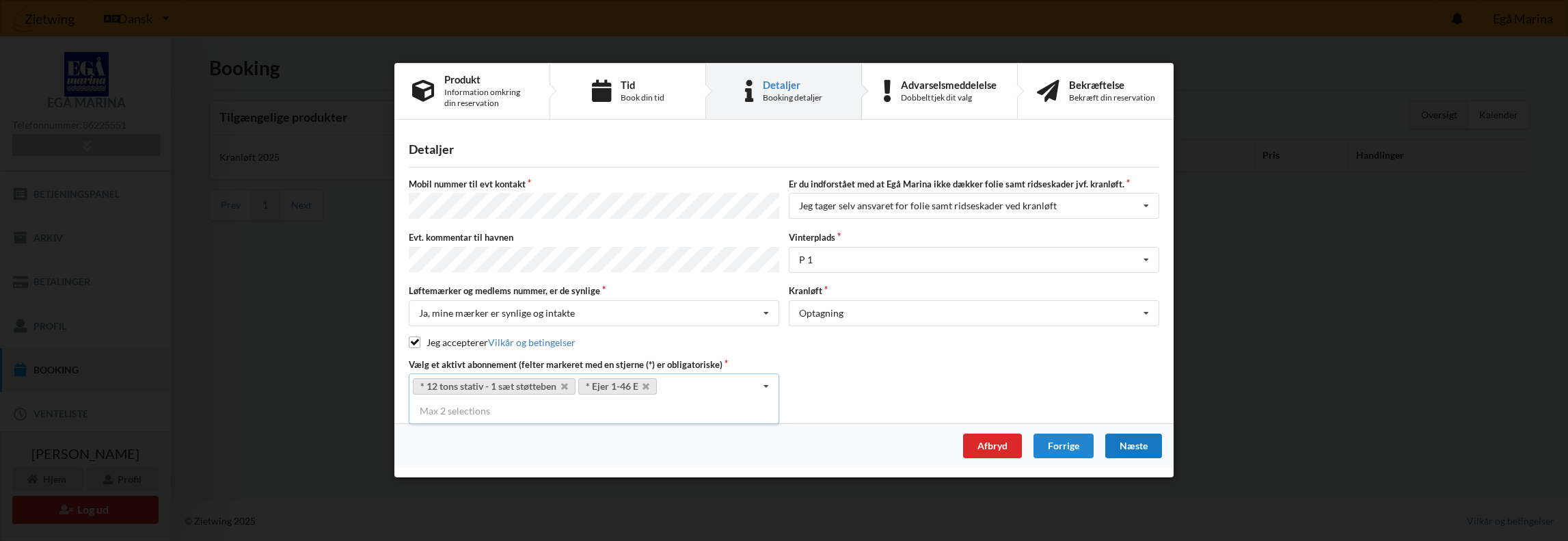
click at [1125, 450] on div "Næste" at bounding box center [1133, 447] width 57 height 25
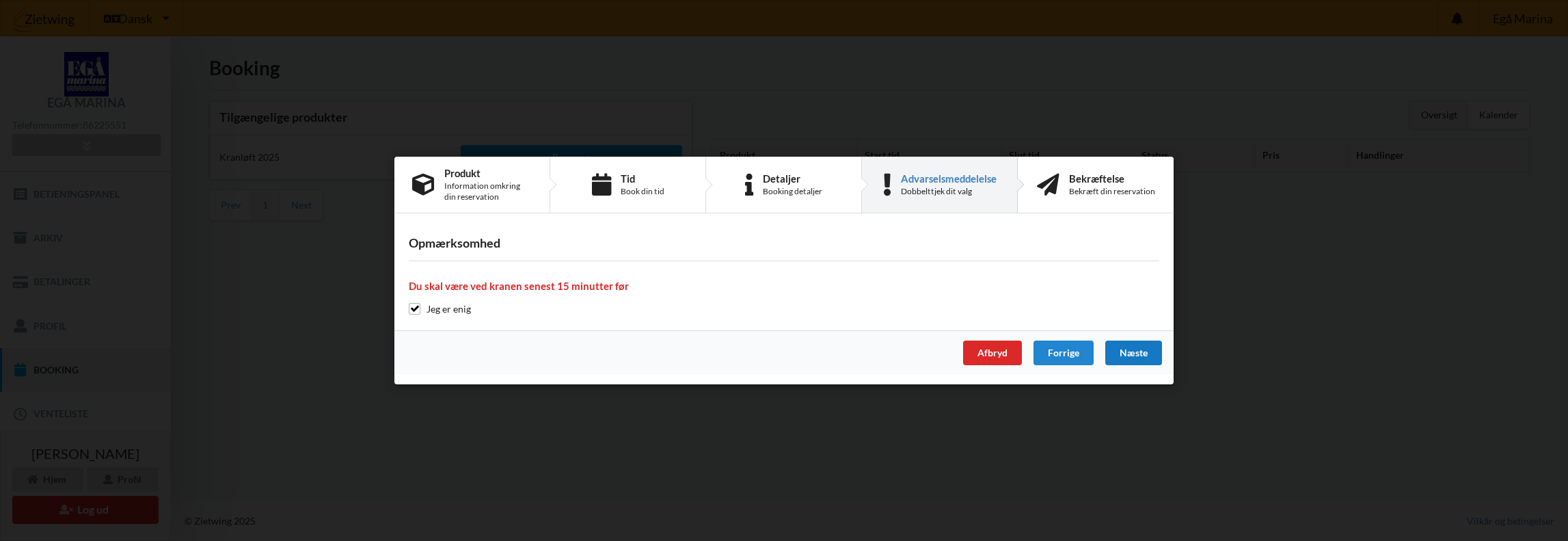
click at [1144, 347] on div "Næste" at bounding box center [1133, 353] width 57 height 25
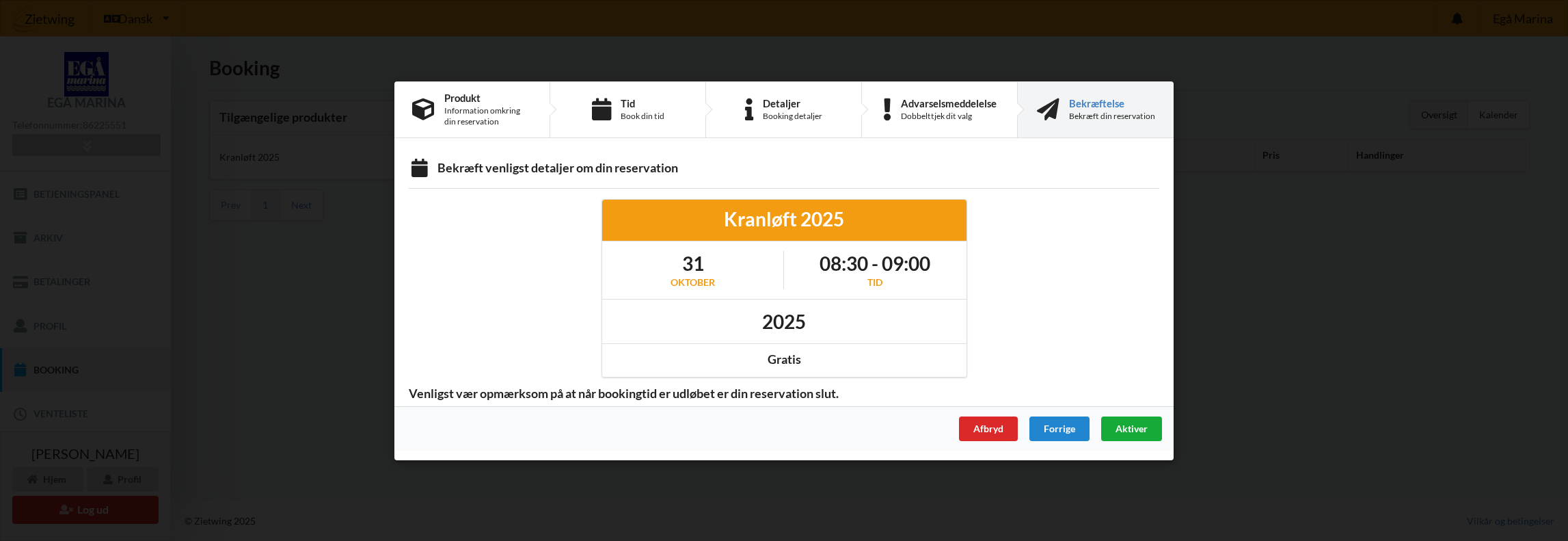
click at [1139, 427] on span "Aktiver" at bounding box center [1131, 428] width 32 height 12
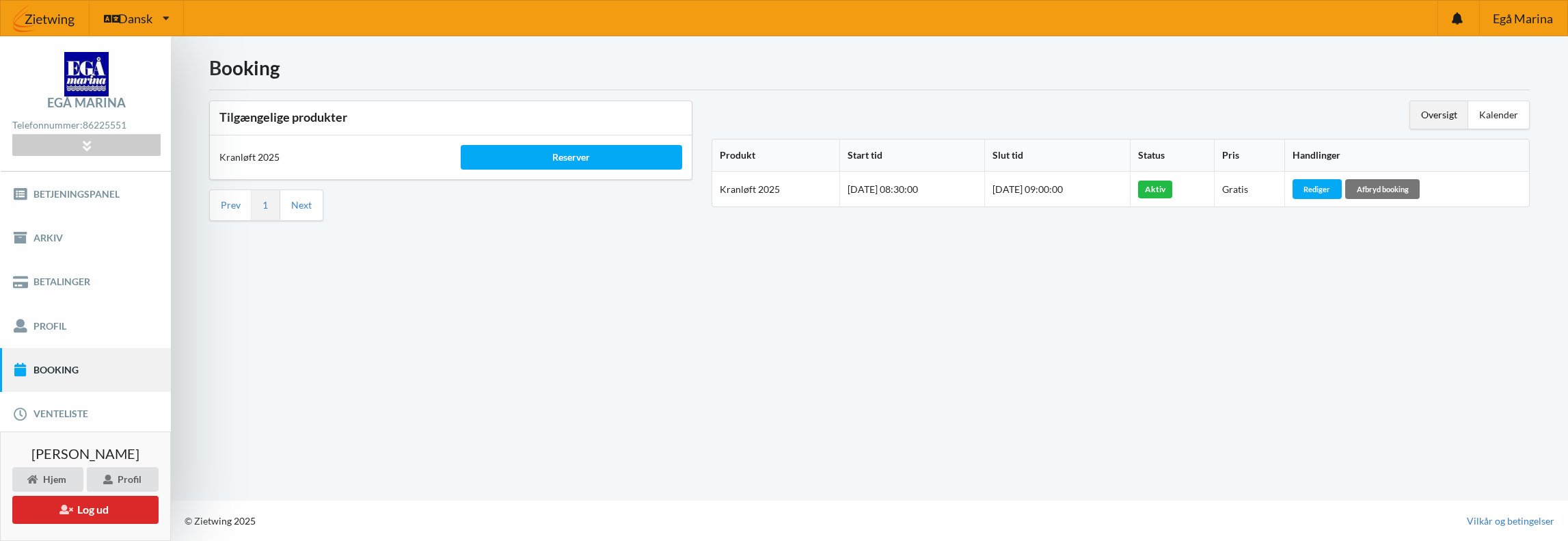
click at [298, 403] on div "Booking Tilgængelige produkter Kranløft 2025 Reserver Prev 1 Next Oversigt Kale…" at bounding box center [869, 269] width 1397 height 465
click at [65, 370] on link "Booking" at bounding box center [85, 370] width 171 height 44
click at [125, 476] on div "Profil" at bounding box center [123, 479] width 72 height 25
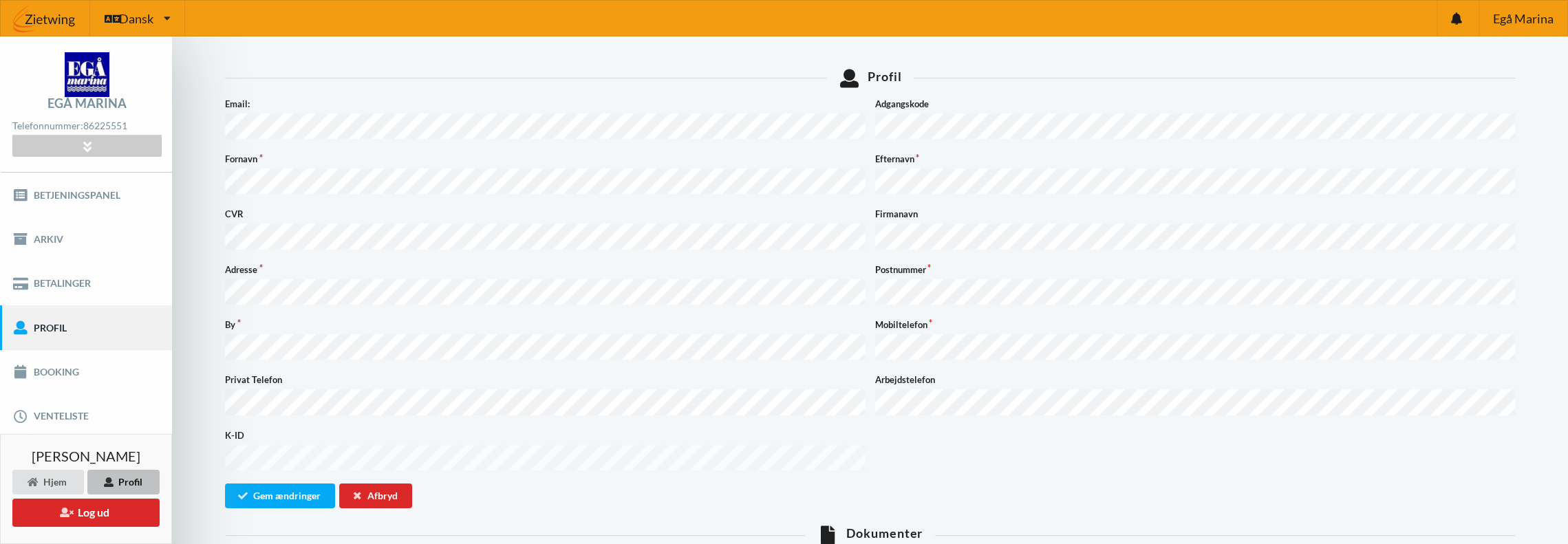
click at [218, 386] on div "Email: Adgangskode Fornavn Efternavn CVR Firmanavn Adresse Postnummer By Mobilt…" at bounding box center [870, 303] width 1309 height 431
click at [309, 483] on button "Gem ændringer" at bounding box center [280, 496] width 110 height 25
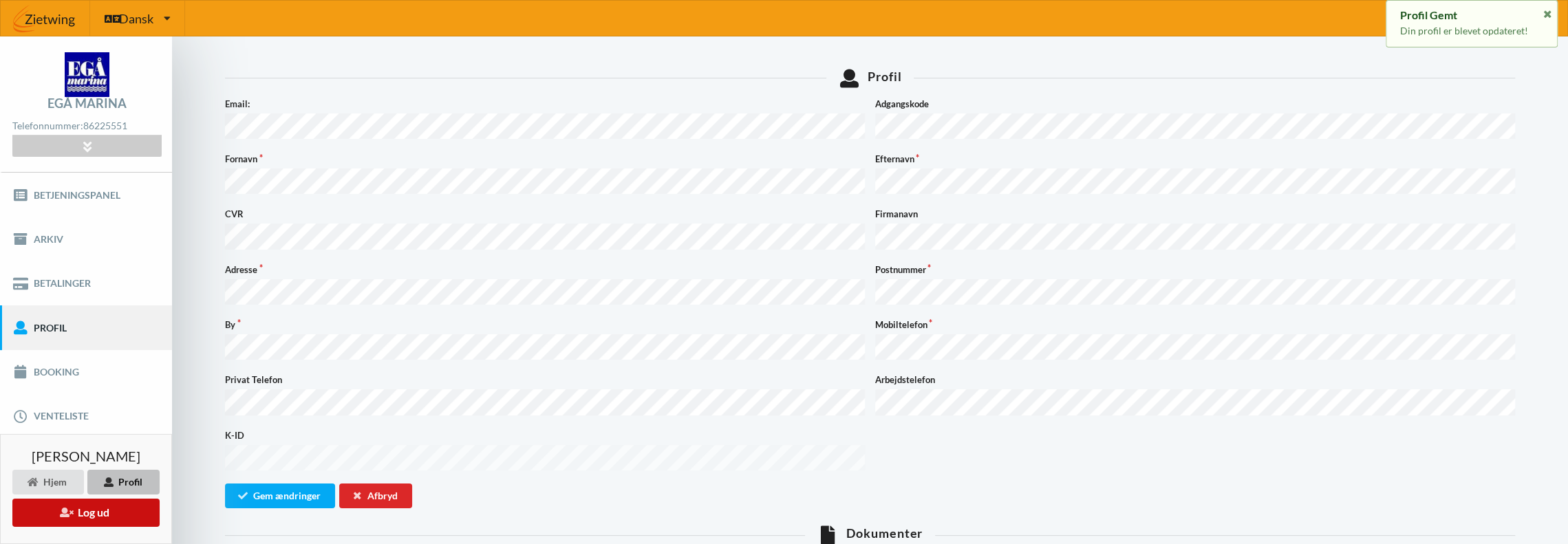
click at [76, 515] on button "Log ud" at bounding box center [86, 513] width 148 height 28
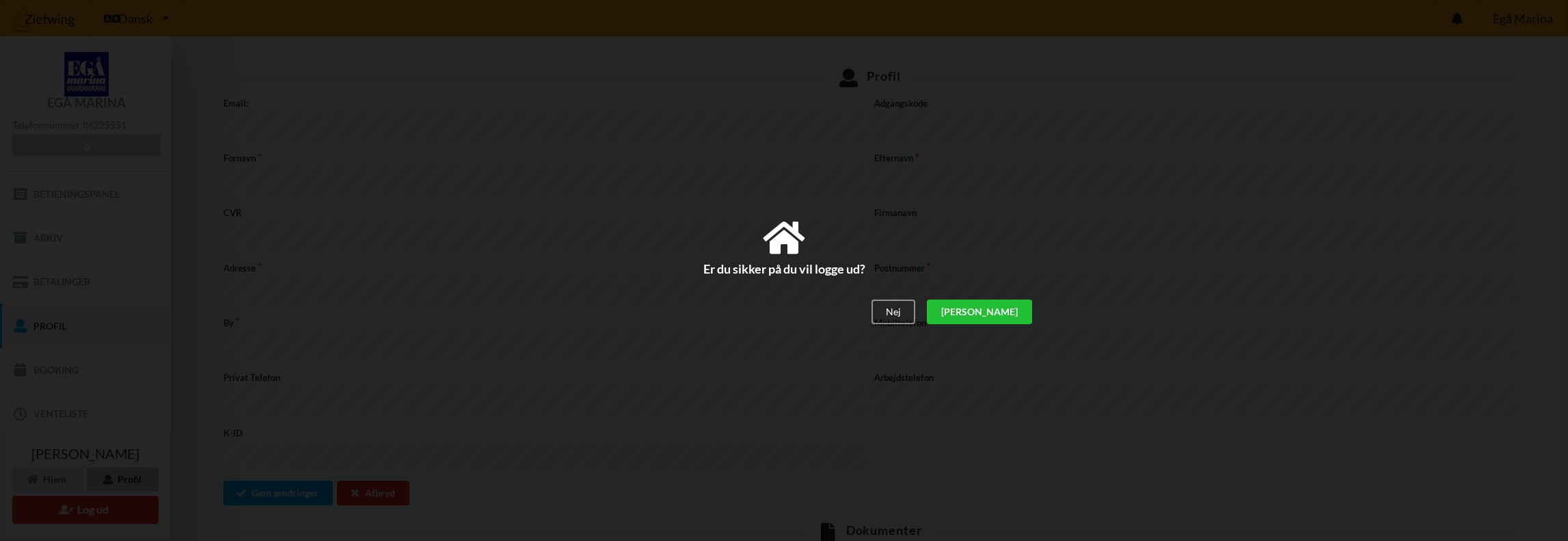
click at [1001, 312] on div "[PERSON_NAME]" at bounding box center [979, 312] width 105 height 25
